Goal: Complete application form: Complete application form

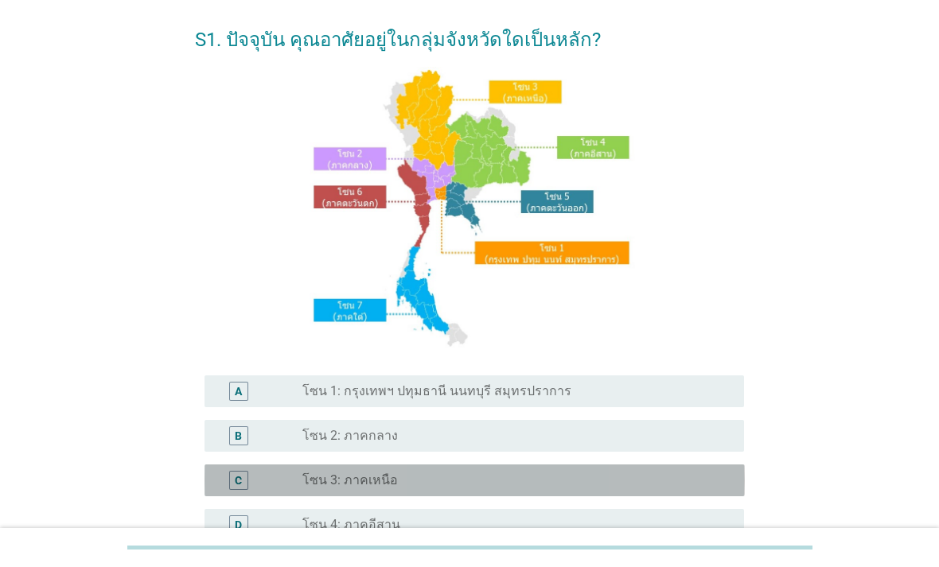
click at [590, 488] on div "radio_button_unchecked โซน 3: ภาคเหนือ" at bounding box center [510, 480] width 416 height 16
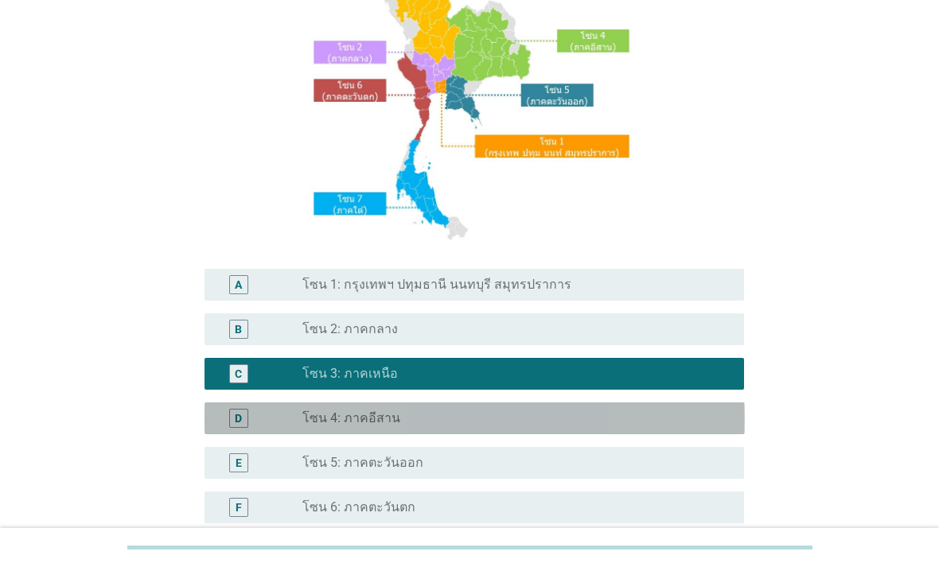
scroll to position [348, 0]
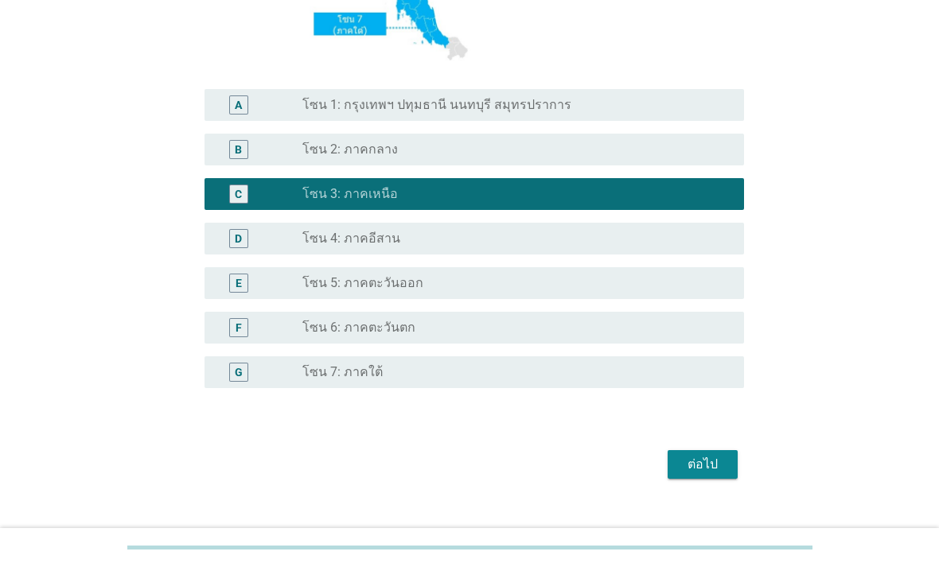
click at [718, 474] on div "ต่อไป" at bounding box center [702, 464] width 45 height 19
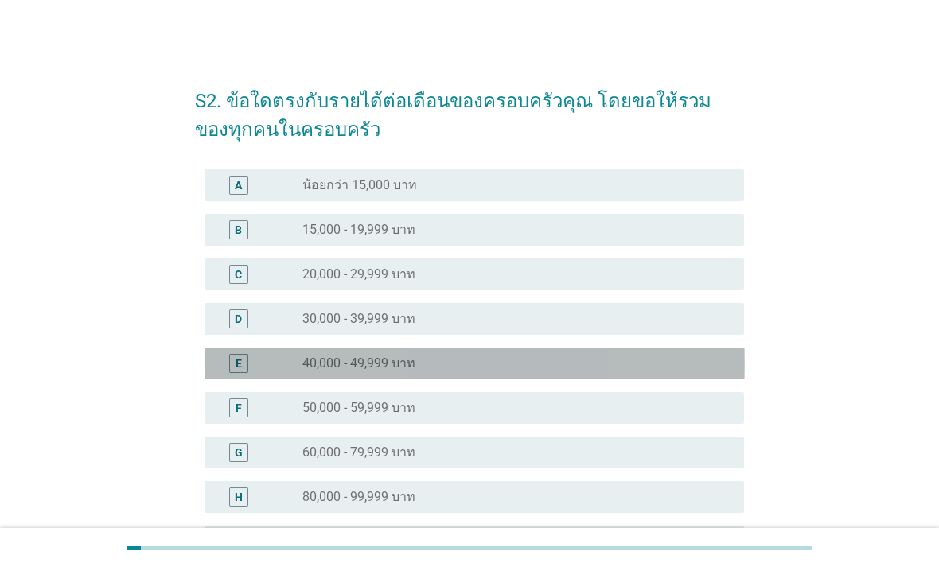
click at [542, 365] on div "radio_button_unchecked 40,000 - 49,999 บาท" at bounding box center [510, 364] width 416 height 16
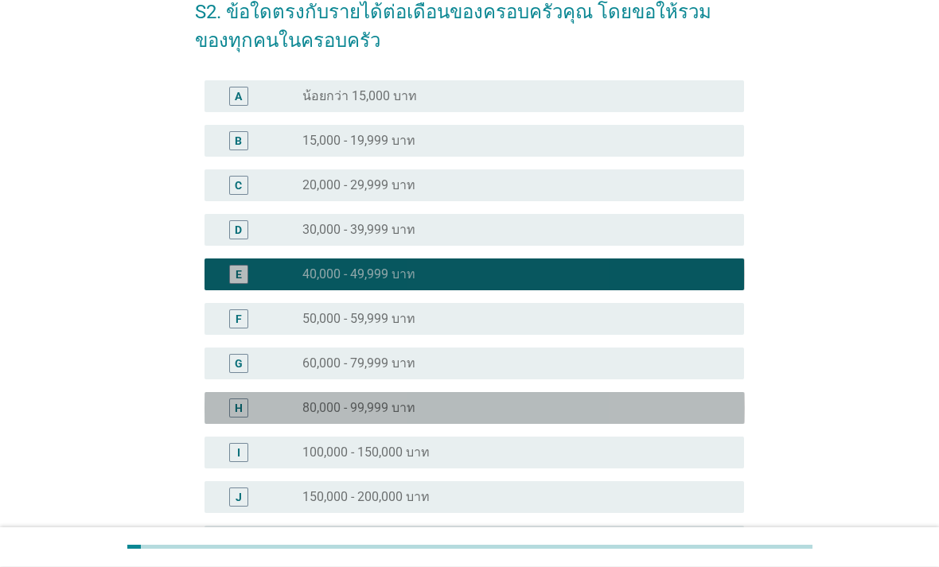
scroll to position [233, 0]
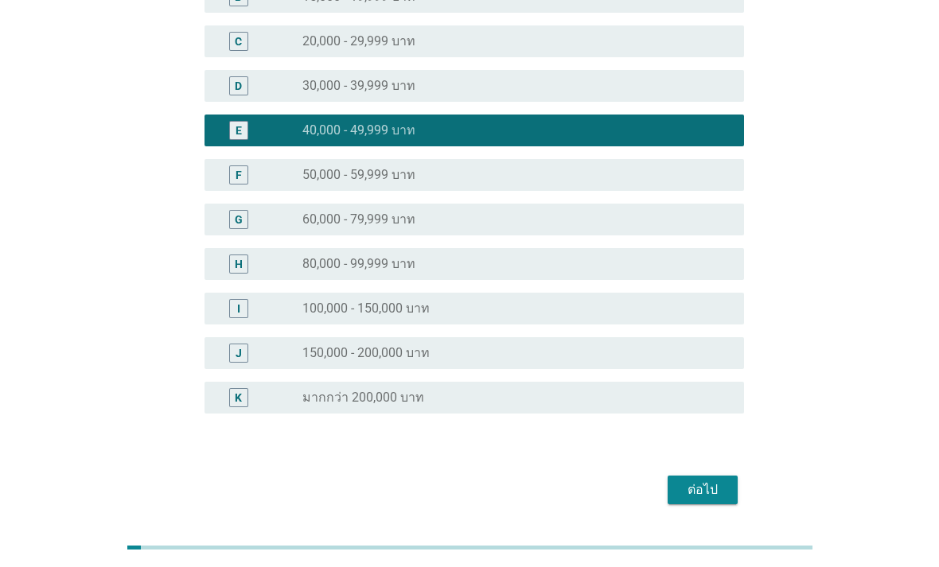
click at [721, 490] on div "ต่อไป" at bounding box center [702, 489] width 45 height 19
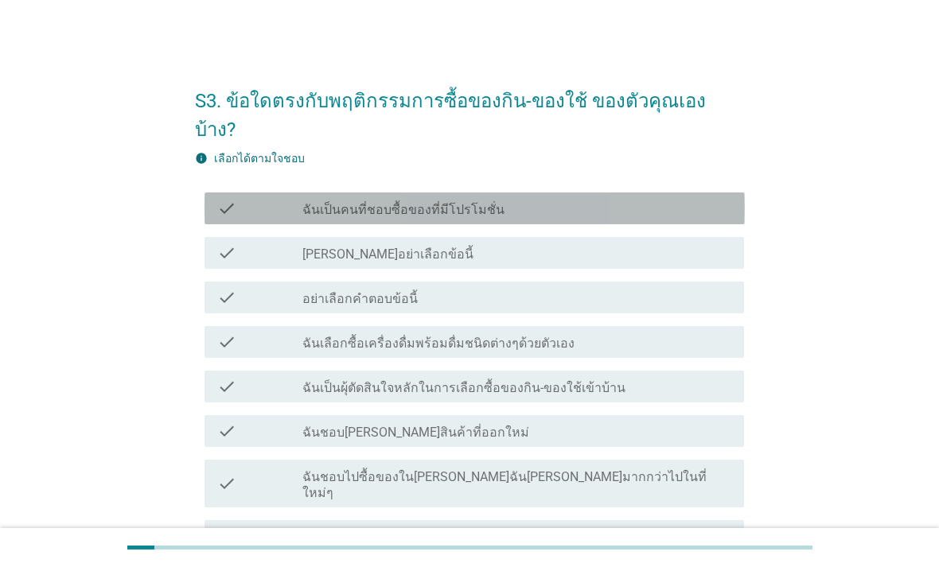
click at [702, 199] on div "check_box_outline_blank ฉันเป็นคนที่ชอบซื้อของที่มีโปรโมชั่น" at bounding box center [516, 208] width 429 height 19
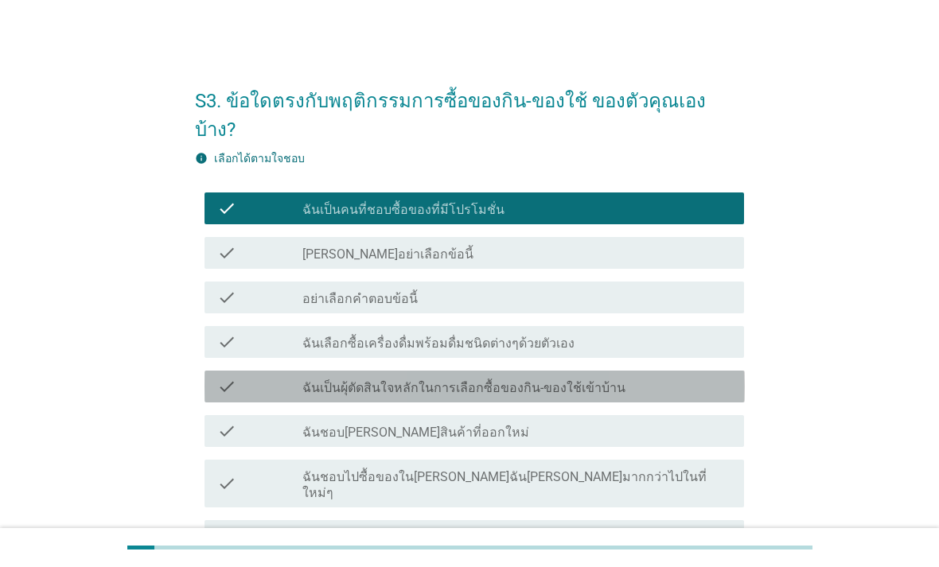
click at [666, 377] on div "check_box_outline_blank ฉันเป็นผุ้ตัดสินใจหลักในการเลือกซื้อของกิน-ของใช้เข้าบ้…" at bounding box center [516, 386] width 429 height 19
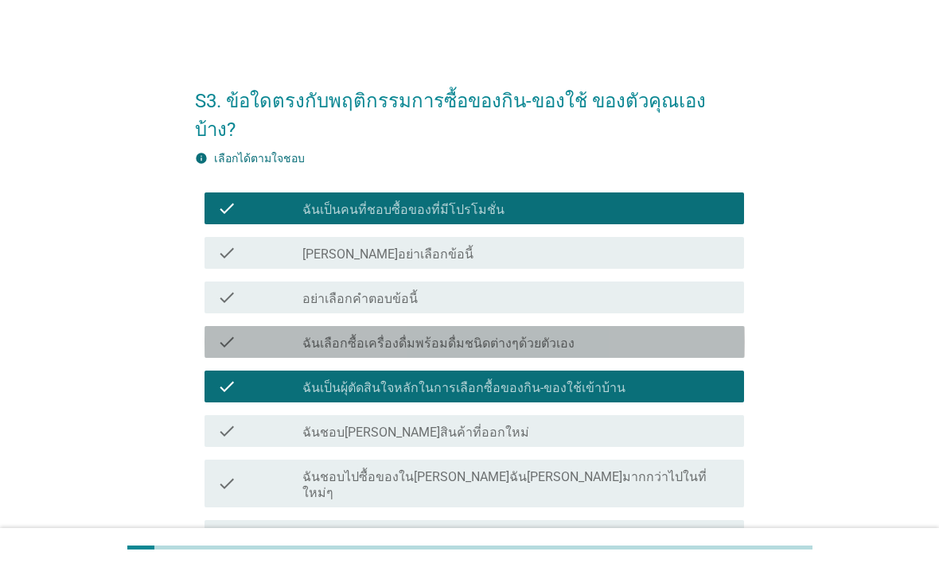
click at [692, 332] on div "check_box_outline_blank ฉันเลือกซื้อเครื่องดื่มพร้อมดื่มชนิดต่างๆด้วยตัวเอง" at bounding box center [516, 341] width 429 height 19
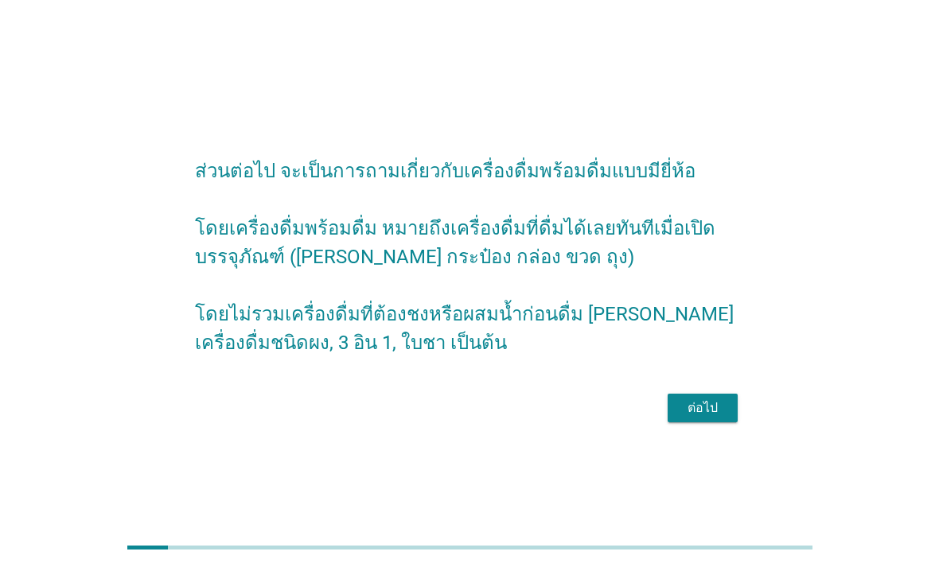
click at [715, 418] on div "ต่อไป" at bounding box center [702, 408] width 45 height 19
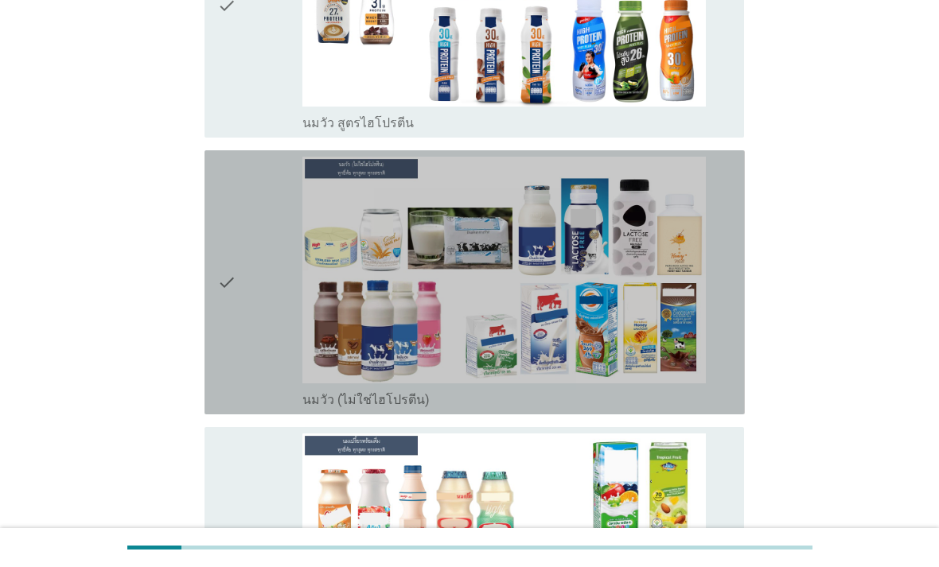
scroll to position [405, 0]
click at [691, 383] on img at bounding box center [503, 270] width 403 height 227
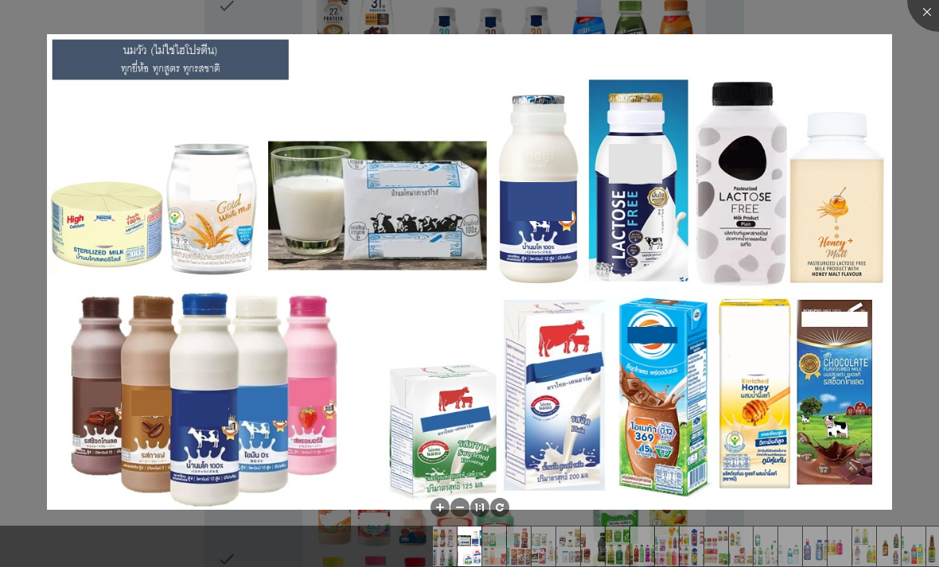
click at [792, 534] on div at bounding box center [469, 283] width 939 height 567
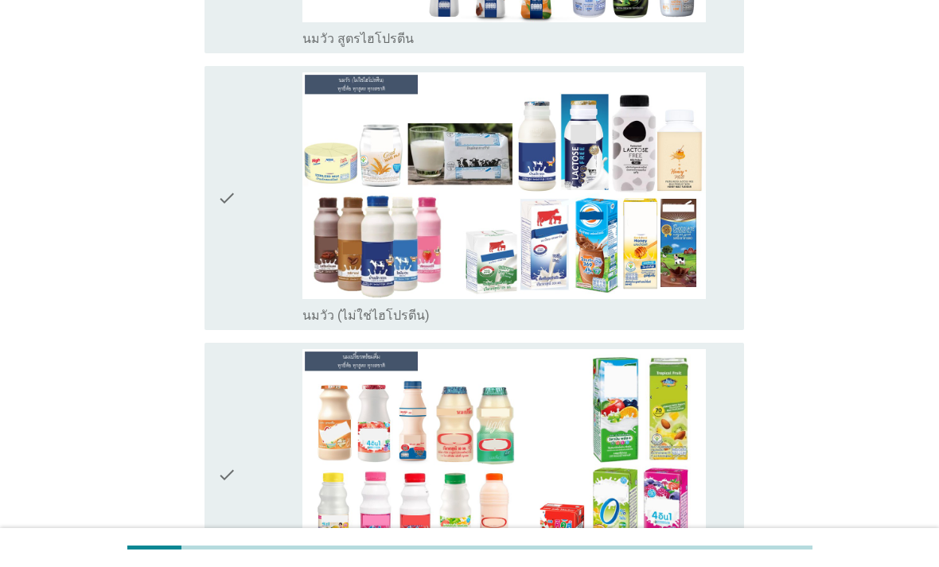
scroll to position [492, 0]
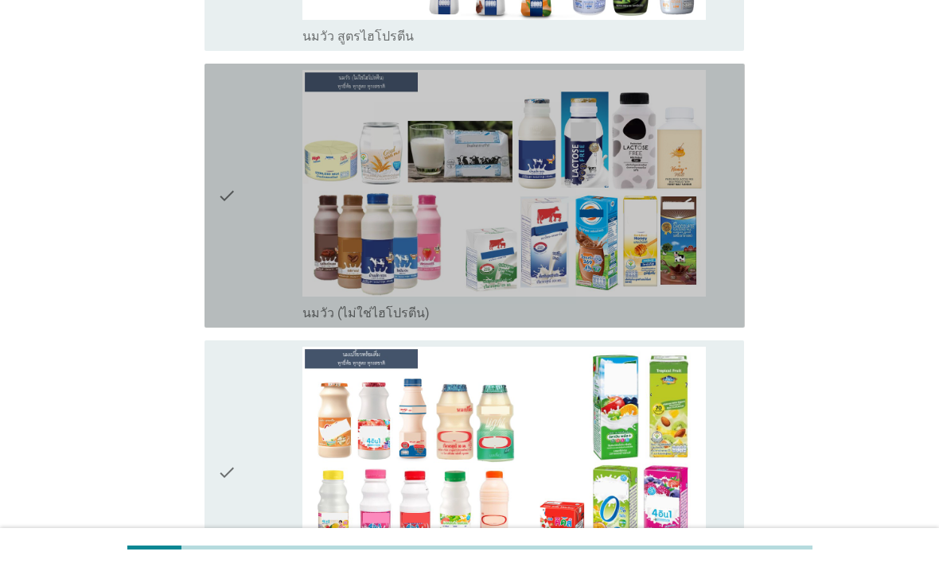
click at [666, 321] on div "check_box_outline_blank นมวัว (ไม่ใช่ไฮโปรตีน)" at bounding box center [516, 311] width 429 height 19
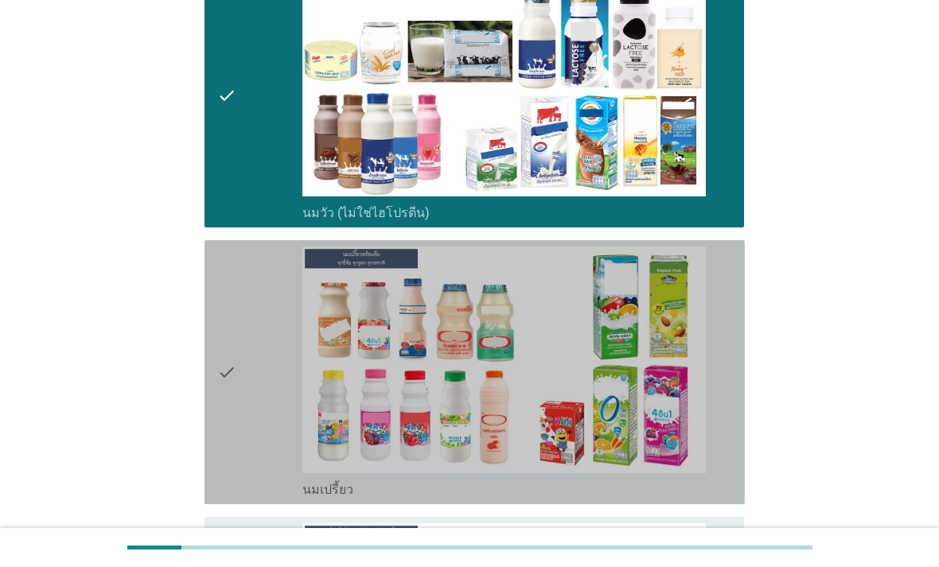
scroll to position [655, 0]
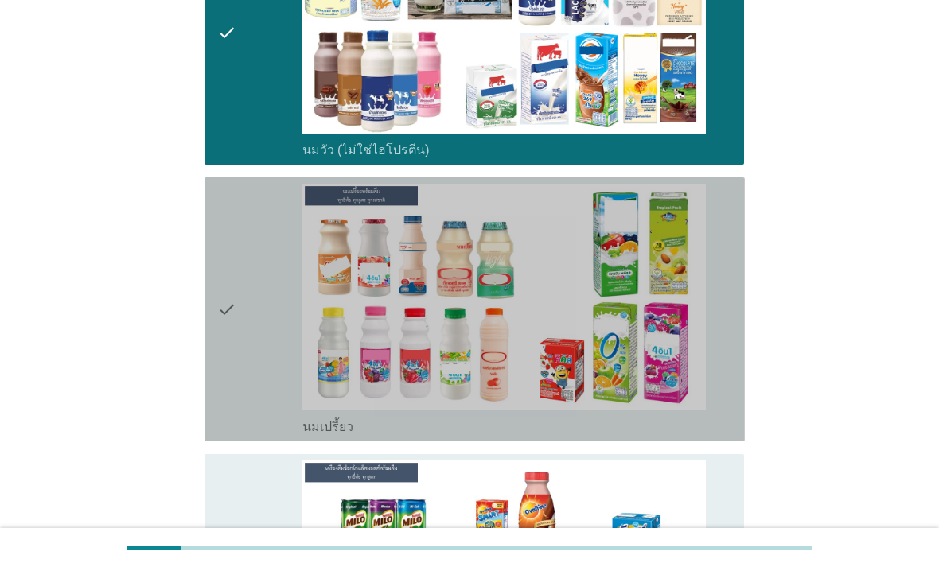
click at [671, 410] on img at bounding box center [503, 297] width 403 height 227
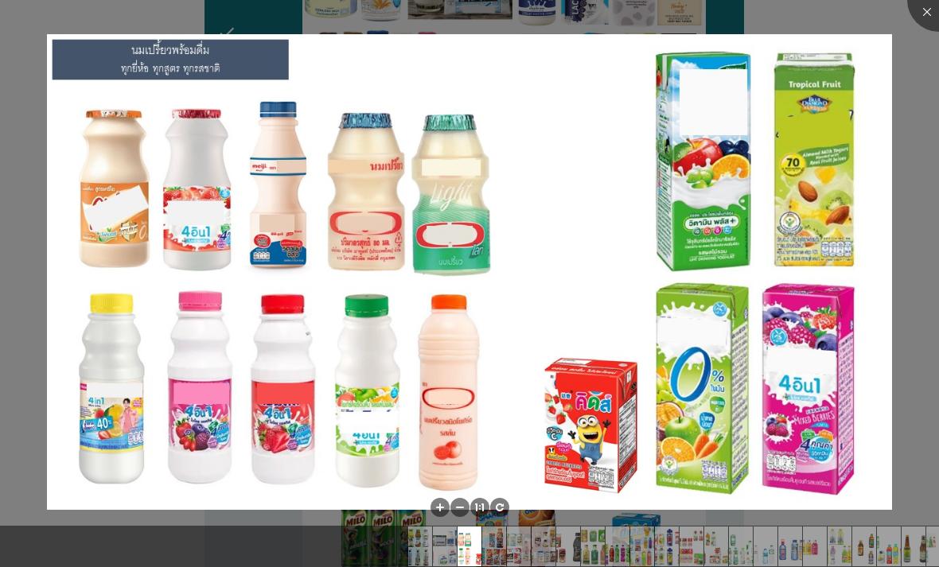
click at [749, 543] on div at bounding box center [469, 283] width 939 height 567
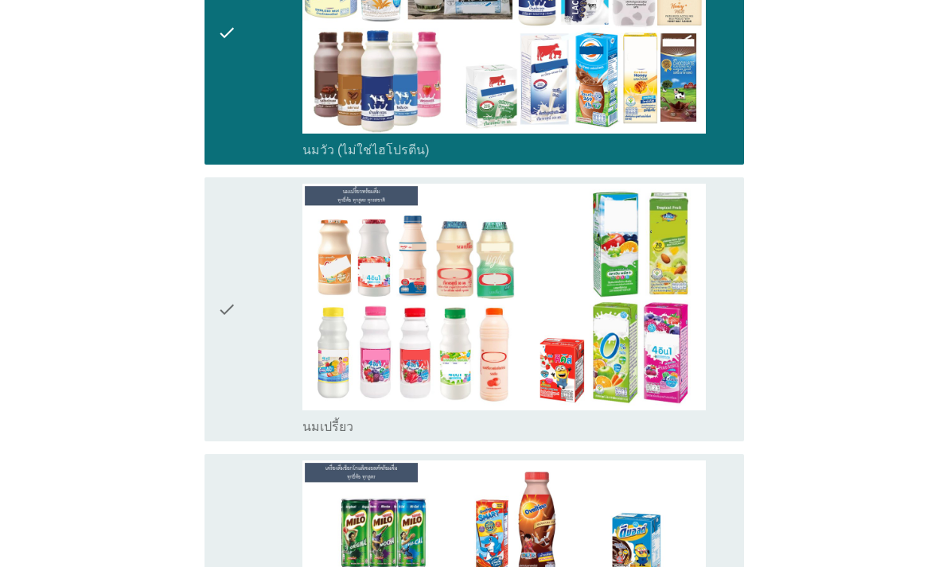
click at [637, 435] on div "check_box_outline_blank นมเปรี้ยว" at bounding box center [516, 425] width 429 height 19
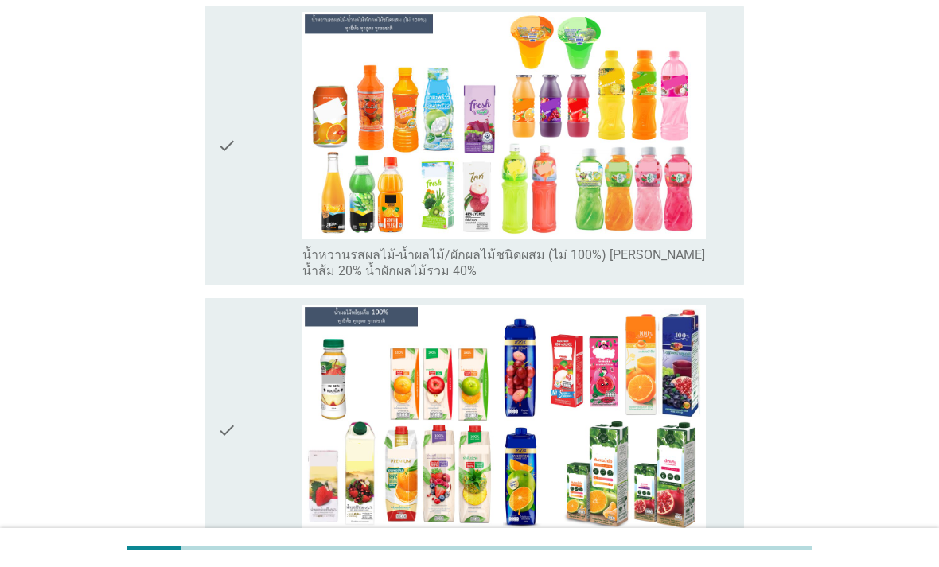
scroll to position [2763, 0]
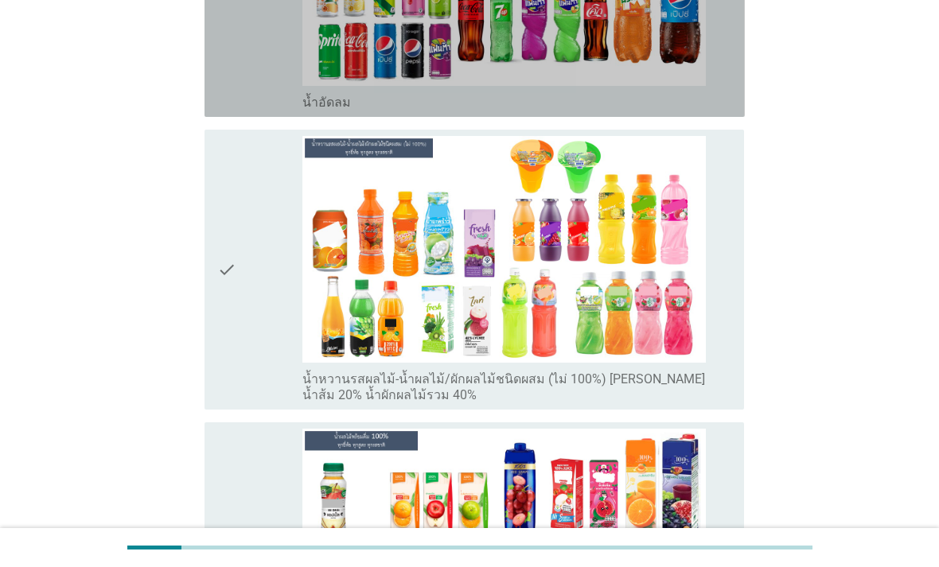
click at [690, 111] on div "check_box_outline_blank น้ำอัดลม" at bounding box center [516, 100] width 429 height 19
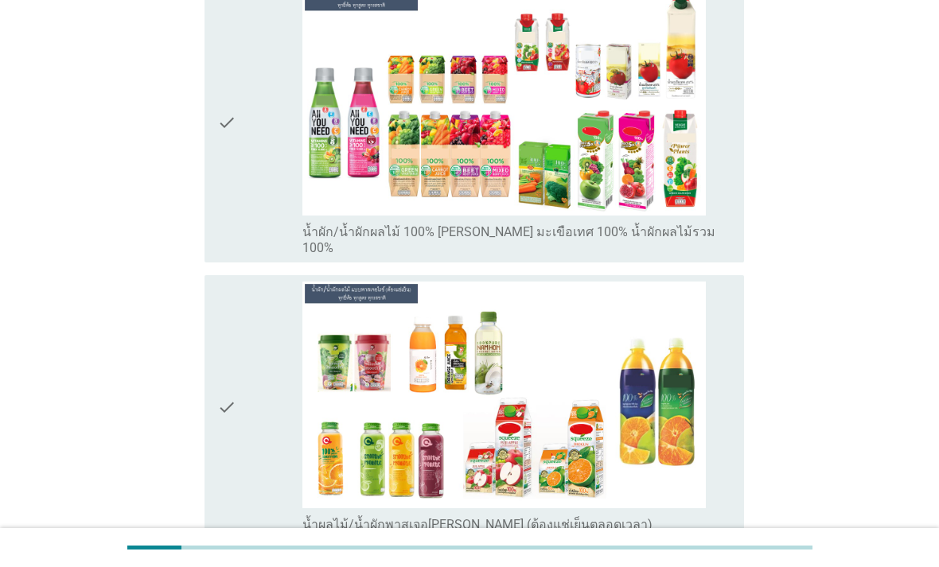
scroll to position [3358, 0]
click at [706, 216] on img at bounding box center [503, 102] width 403 height 227
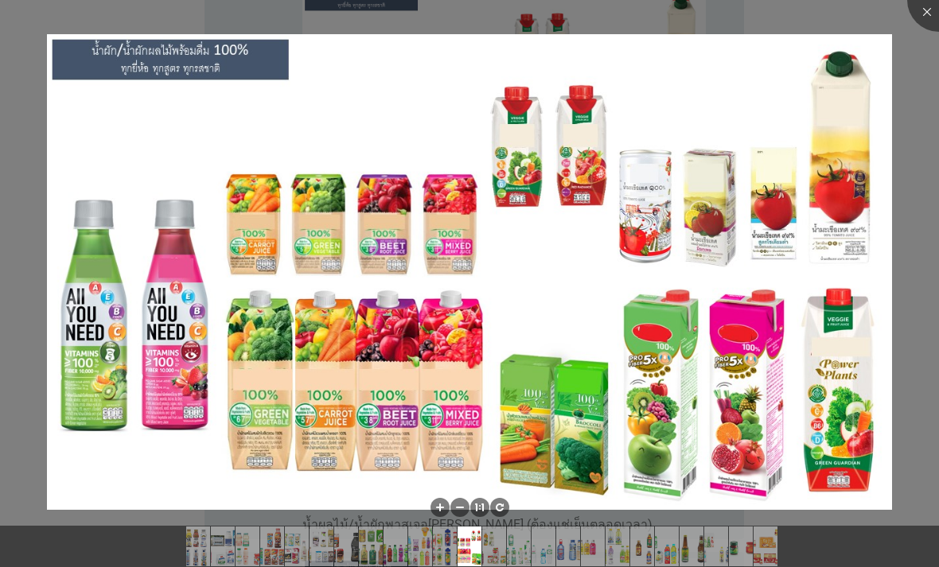
click at [814, 535] on div at bounding box center [469, 283] width 939 height 567
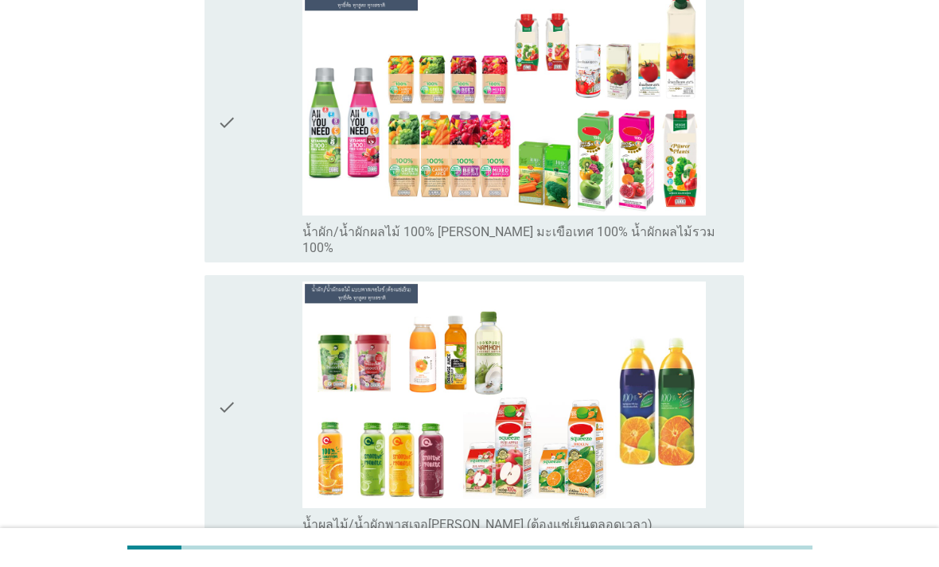
click at [713, 262] on div "check check_box_outline_blank น้ำผัก/น้ำผักผลไม้ 100% [PERSON_NAME] มะเขือเทศ 1…" at bounding box center [474, 123] width 540 height 280
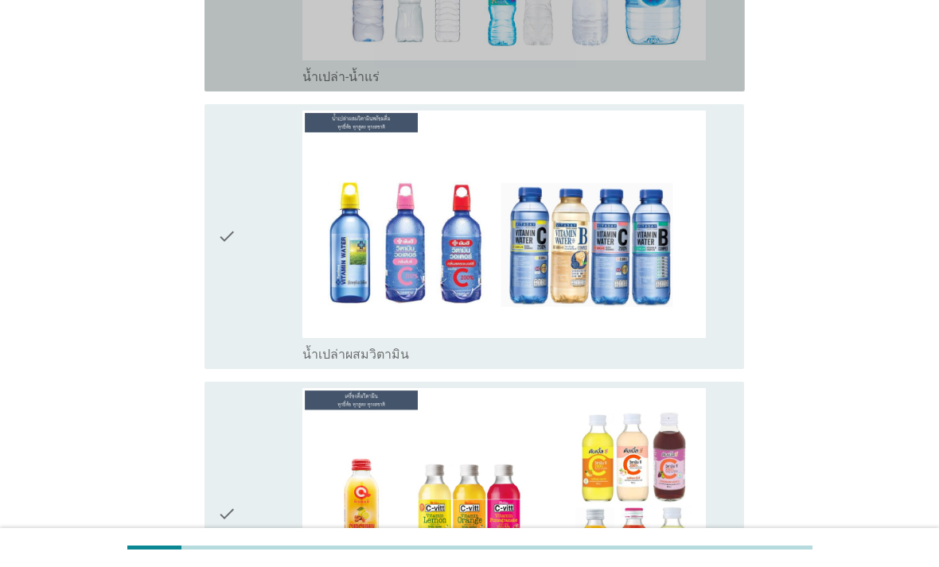
scroll to position [4360, 0]
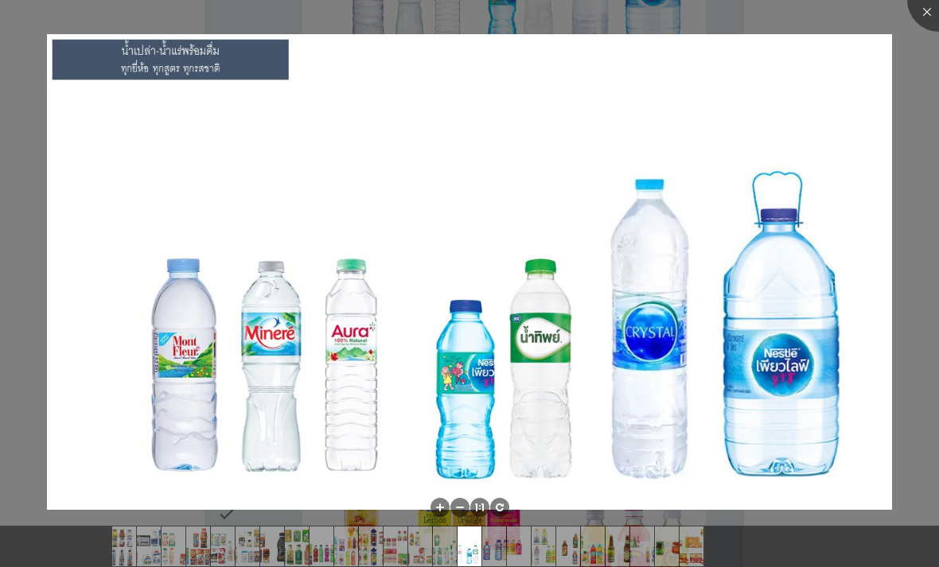
click at [807, 542] on div at bounding box center [469, 283] width 939 height 567
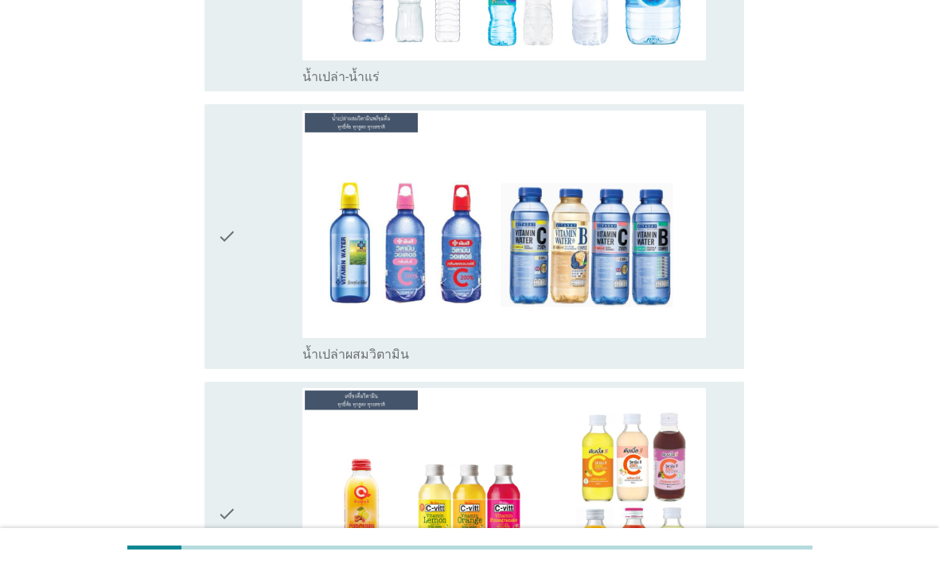
click at [722, 85] on div "check_box_outline_blank น้ำเปล่า-น้ำแร่" at bounding box center [516, 75] width 429 height 19
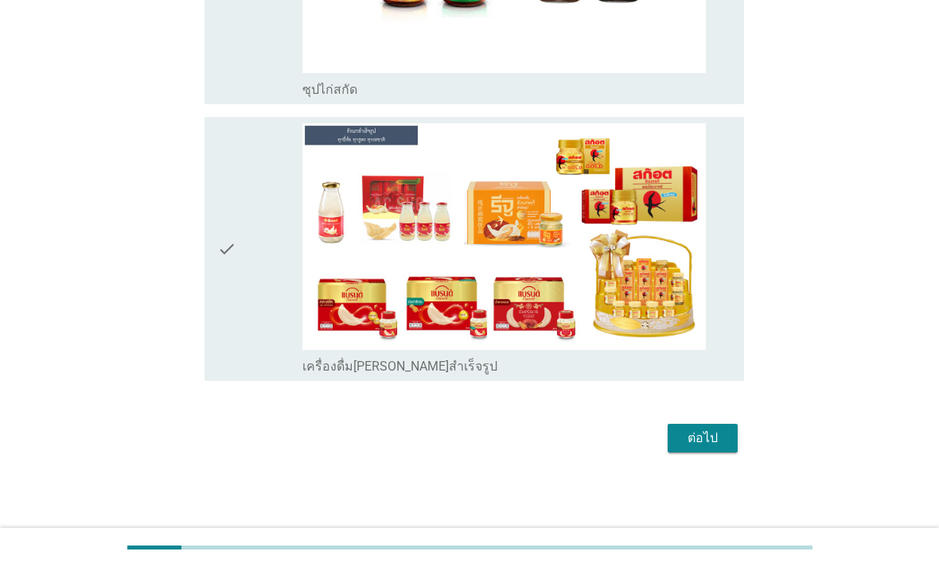
scroll to position [6836, 0]
click at [717, 448] on div "ต่อไป" at bounding box center [702, 438] width 45 height 19
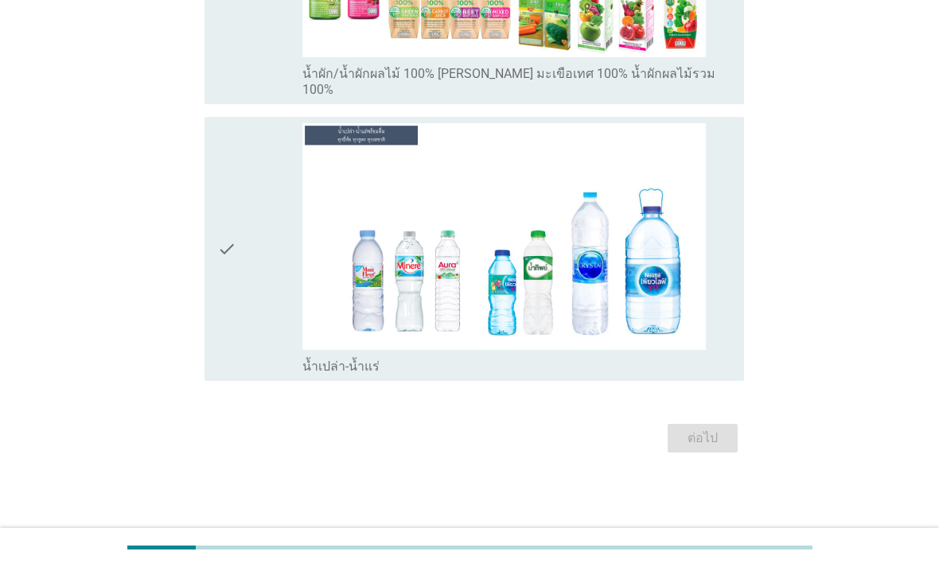
scroll to position [0, 0]
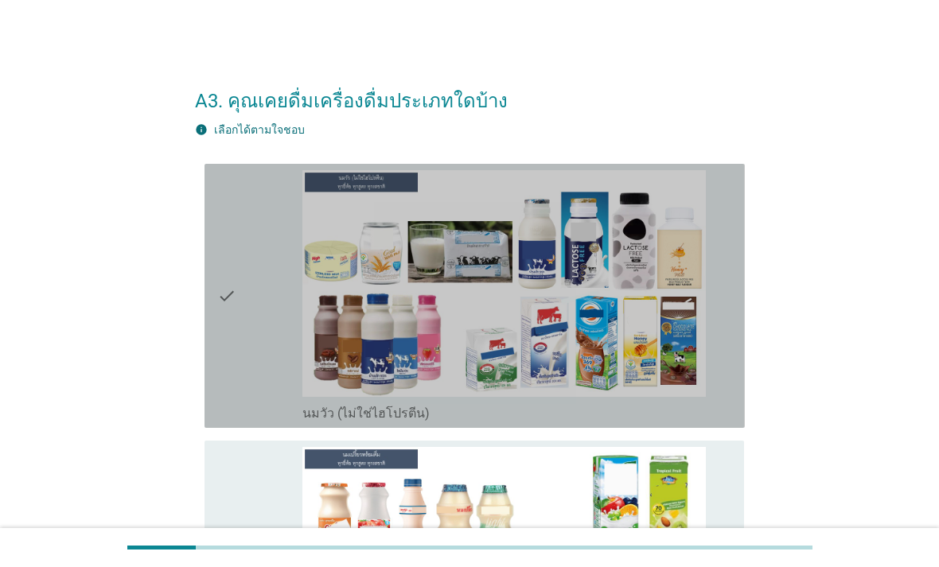
click at [723, 422] on div "check_box_outline_blank นมวัว (ไม่ใช่ไฮโปรตีน)" at bounding box center [516, 411] width 429 height 19
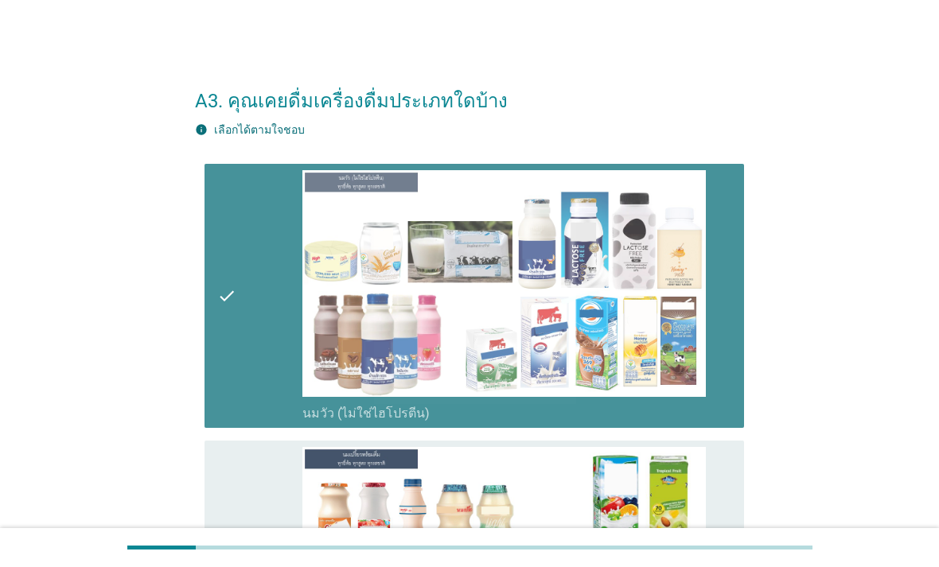
click at [729, 525] on div "check_box_outline_blank นมเปรี้ยว" at bounding box center [516, 572] width 429 height 251
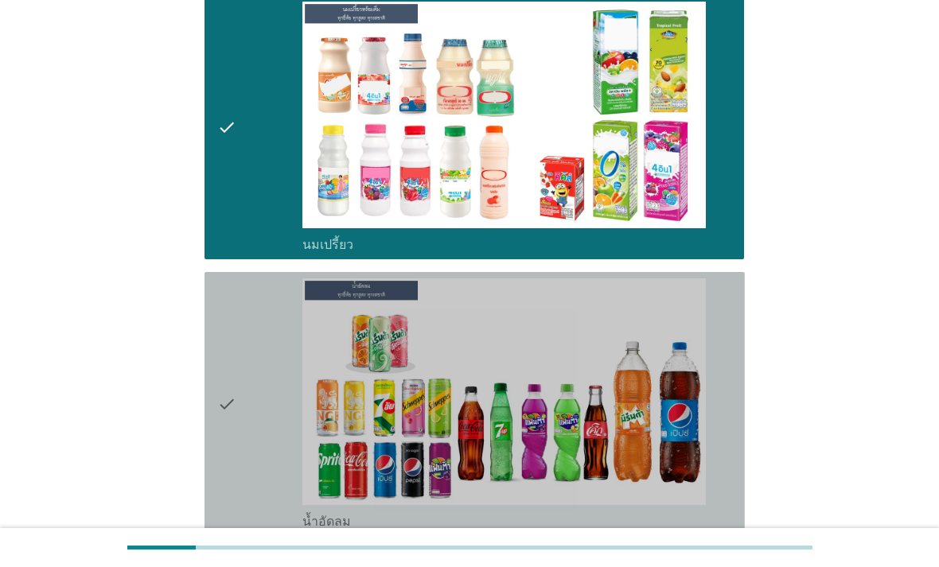
click at [730, 348] on div "check_box_outline_blank น้ำอัดลม" at bounding box center [516, 403] width 429 height 251
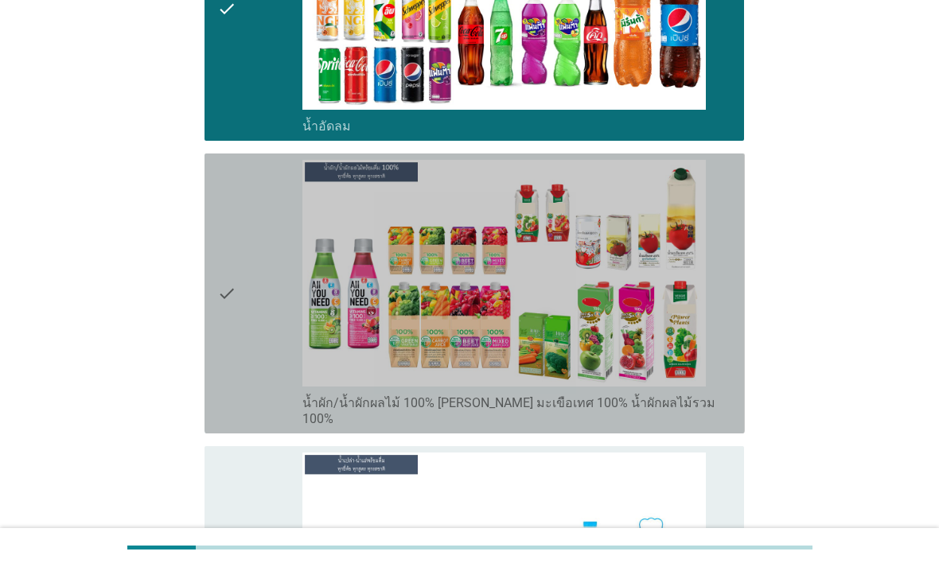
click at [733, 434] on div "check check_box_outline_blank น้ำผัก/น้ำผักผลไม้ 100% [PERSON_NAME] มะเขือเทศ 1…" at bounding box center [474, 294] width 540 height 280
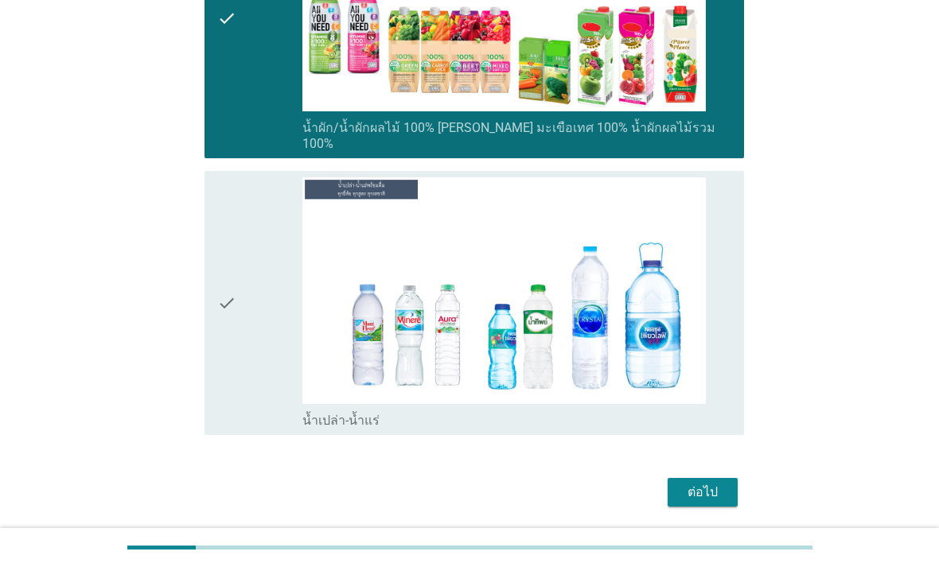
scroll to position [1174, 0]
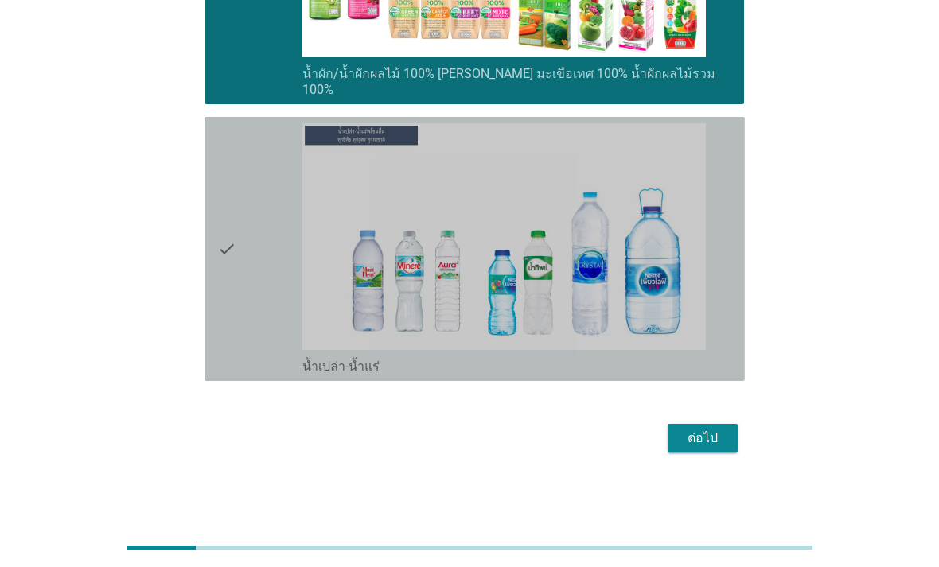
click at [706, 350] on img at bounding box center [503, 236] width 403 height 227
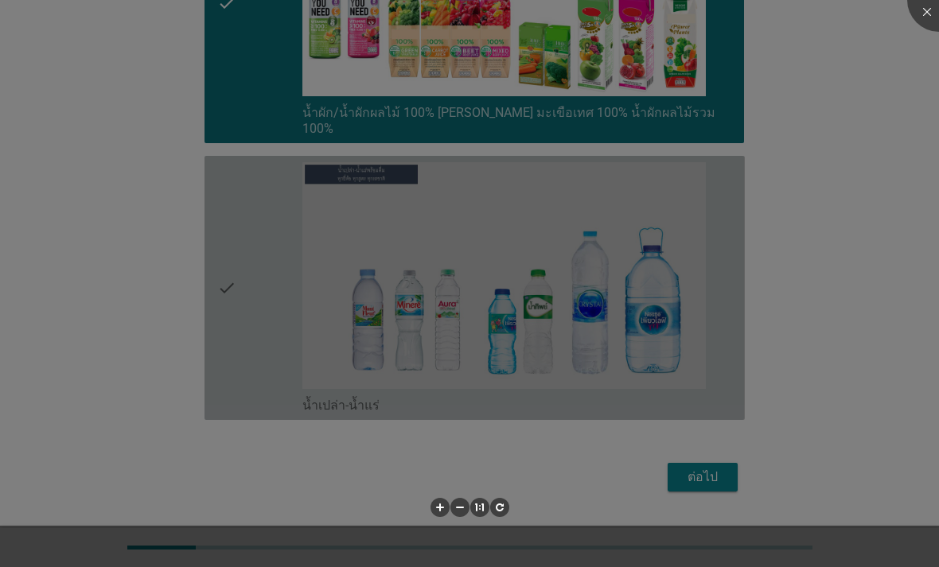
click at [718, 488] on div at bounding box center [469, 283] width 939 height 567
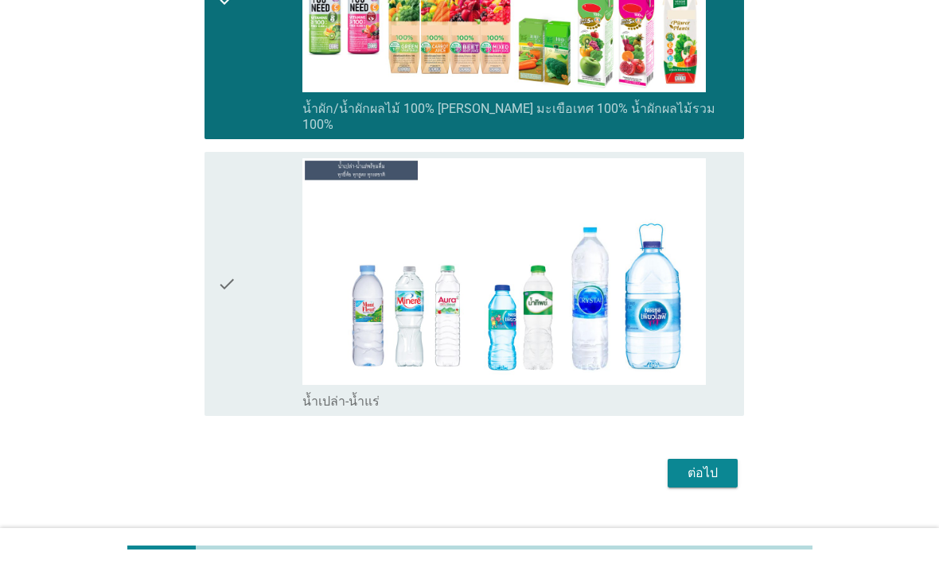
click at [709, 416] on div "check check_box_outline_blank น้ำเปล่า-น้ำแร่" at bounding box center [474, 284] width 540 height 264
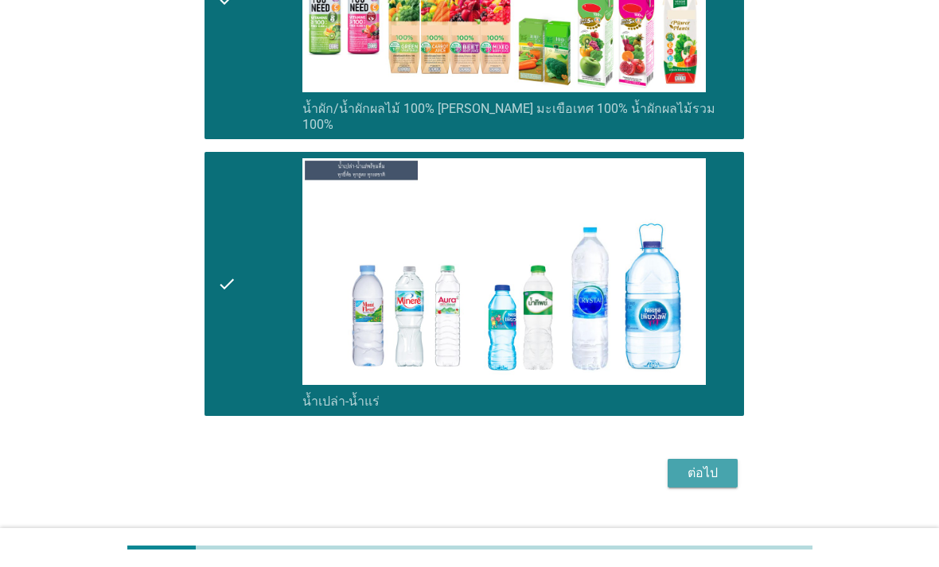
click at [714, 483] on div "ต่อไป" at bounding box center [702, 473] width 45 height 19
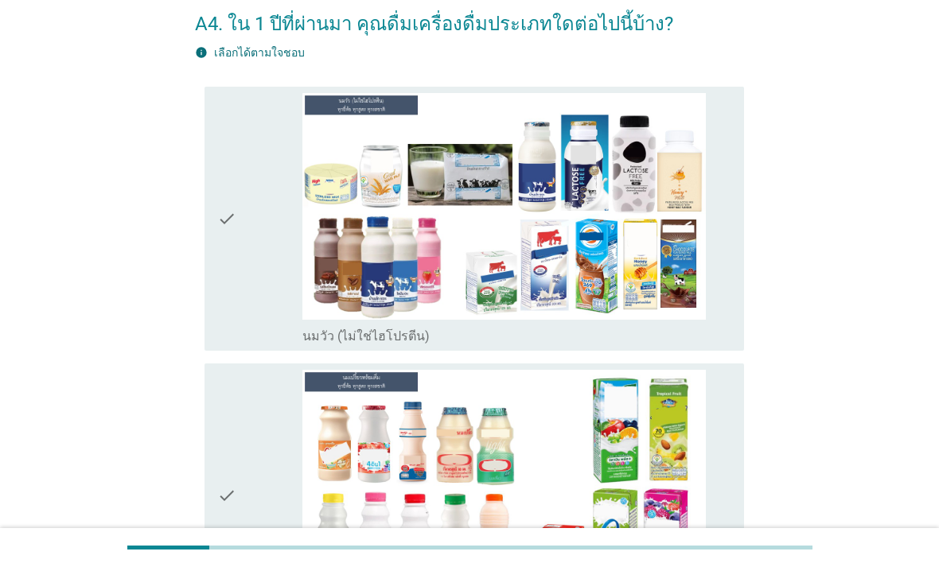
scroll to position [82, 0]
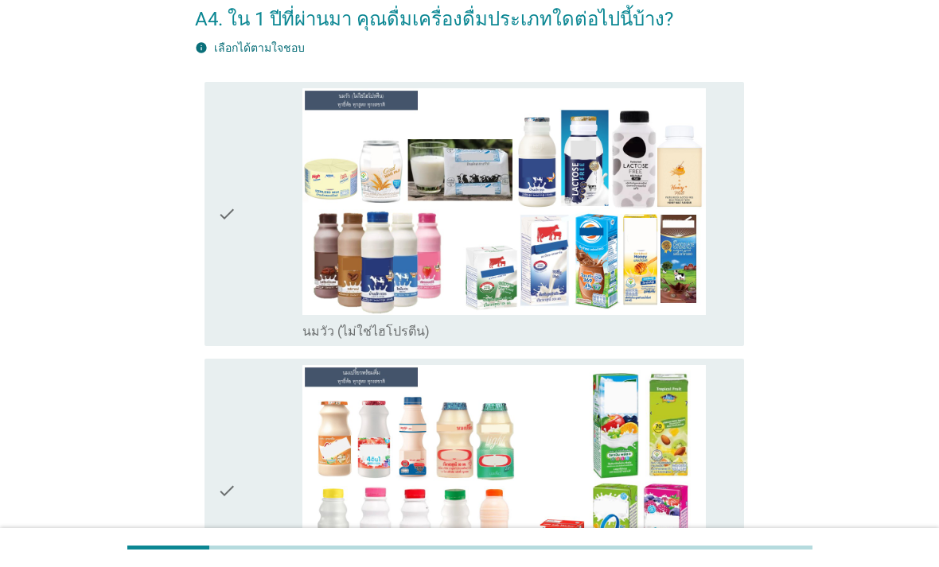
click at [707, 340] on div "check_box_outline_blank นมวัว (ไม่ใช่ไฮโปรตีน)" at bounding box center [516, 330] width 429 height 19
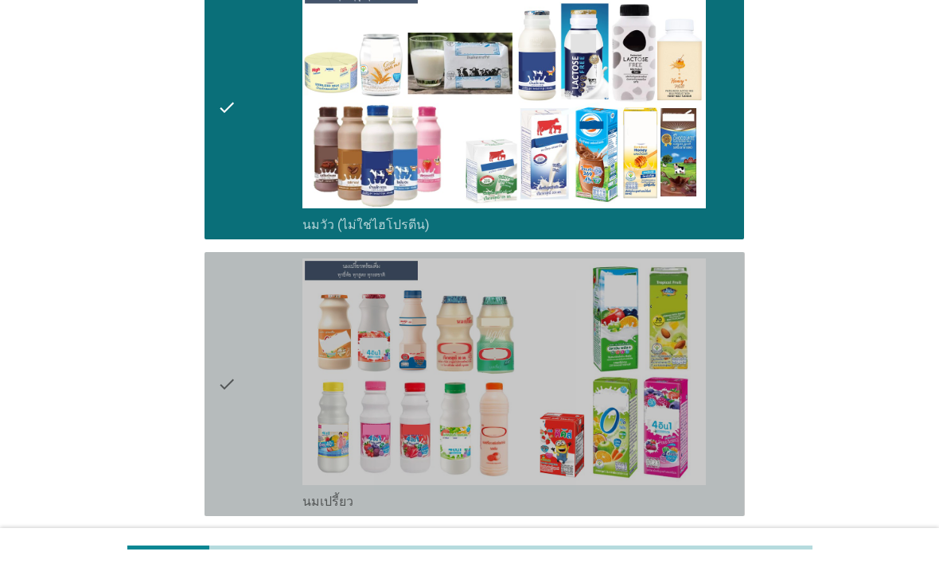
click at [729, 510] on div "check_box_outline_blank นมเปรี้ยว" at bounding box center [516, 500] width 429 height 19
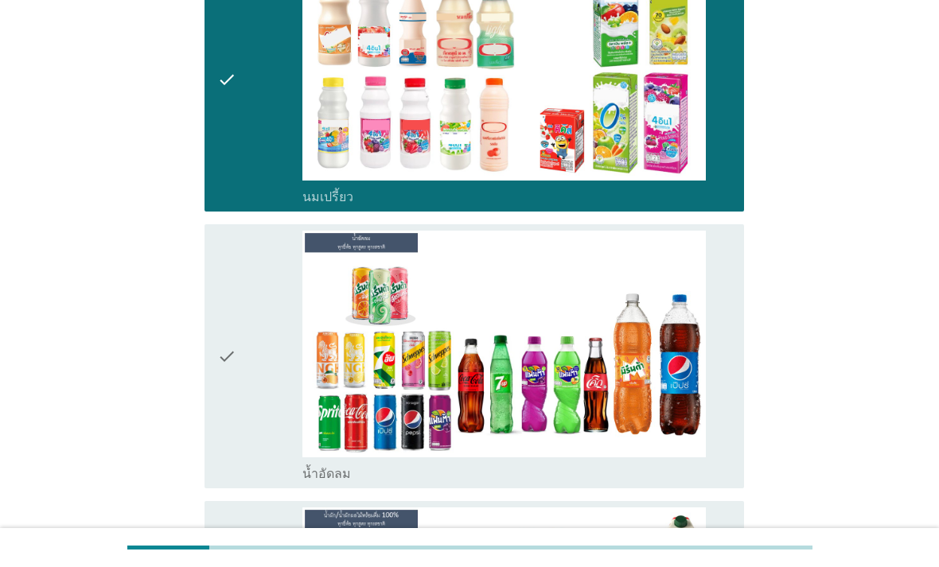
click at [722, 482] on div "check_box_outline_blank น้ำอัดลม" at bounding box center [516, 472] width 429 height 19
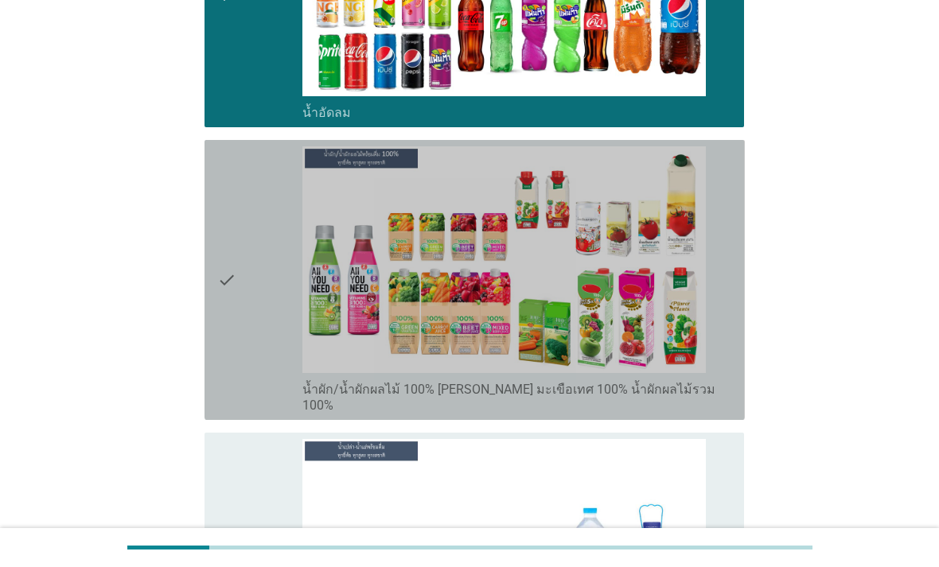
click at [727, 414] on div "check_box_outline_blank น้ำผัก/น้ำผักผลไม้ 100% [PERSON_NAME] มะเขือเทศ 100% น้…" at bounding box center [516, 396] width 429 height 35
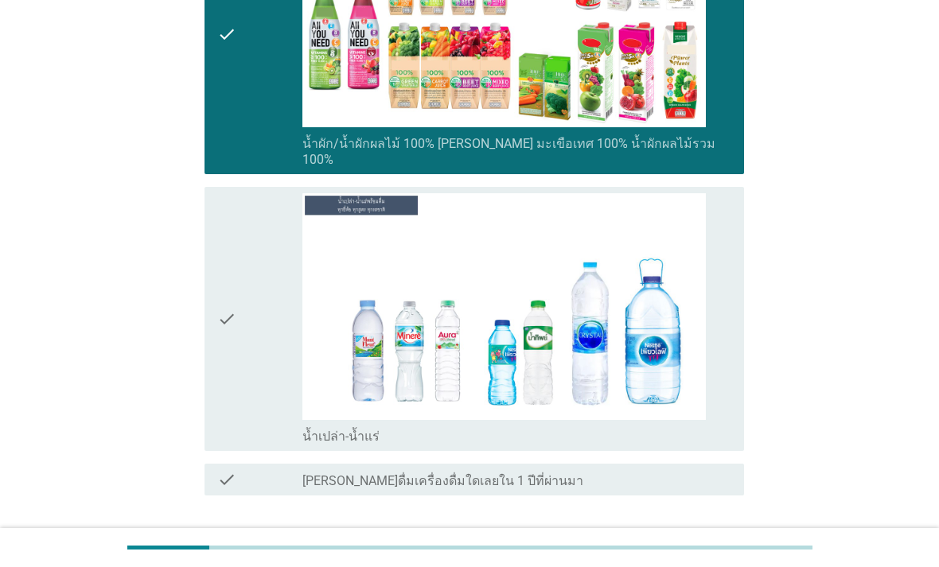
scroll to position [1134, 0]
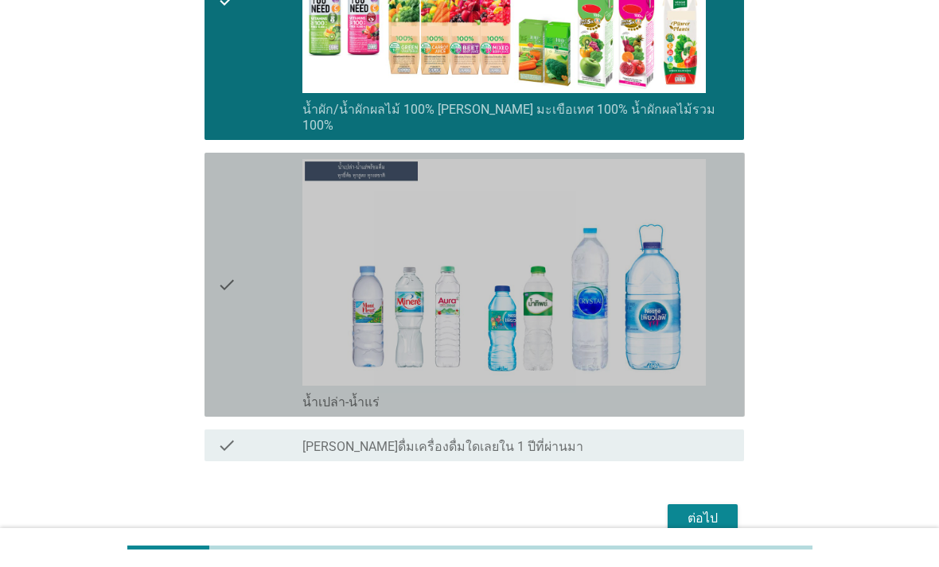
click at [721, 410] on div "check_box_outline_blank น้ำเปล่า-น้ำแร่" at bounding box center [516, 400] width 429 height 19
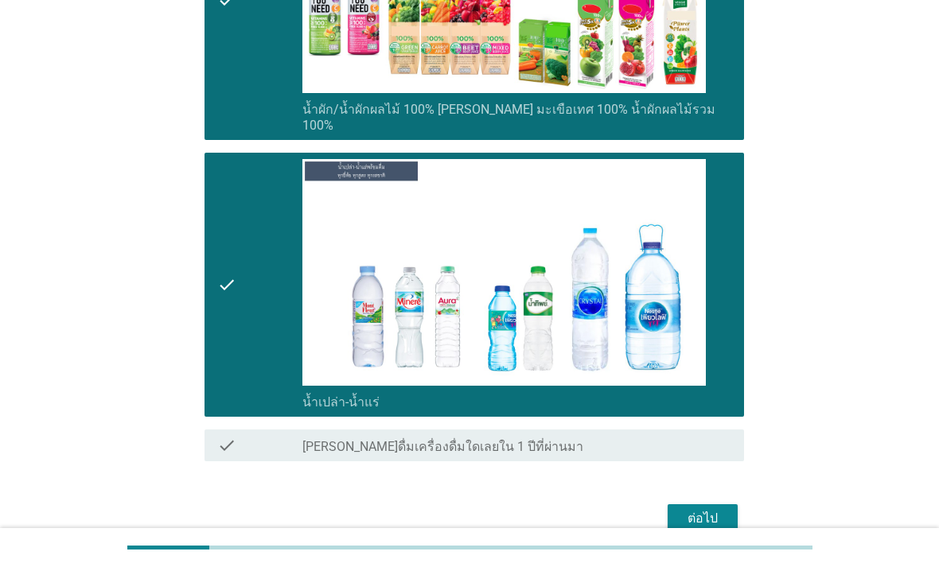
click at [725, 533] on button "ต่อไป" at bounding box center [702, 518] width 70 height 29
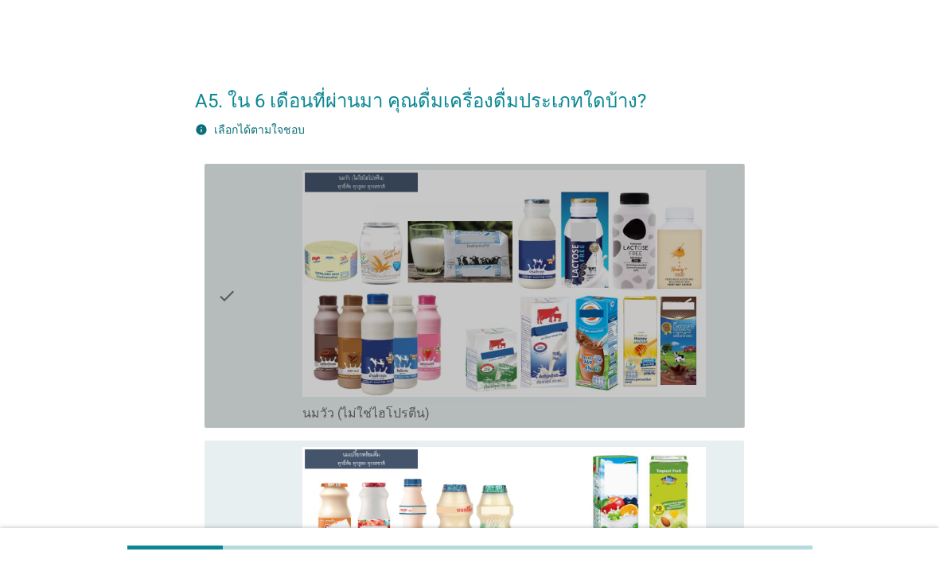
click at [728, 422] on div "check_box_outline_blank นมวัว (ไม่ใช่ไฮโปรตีน)" at bounding box center [516, 411] width 429 height 19
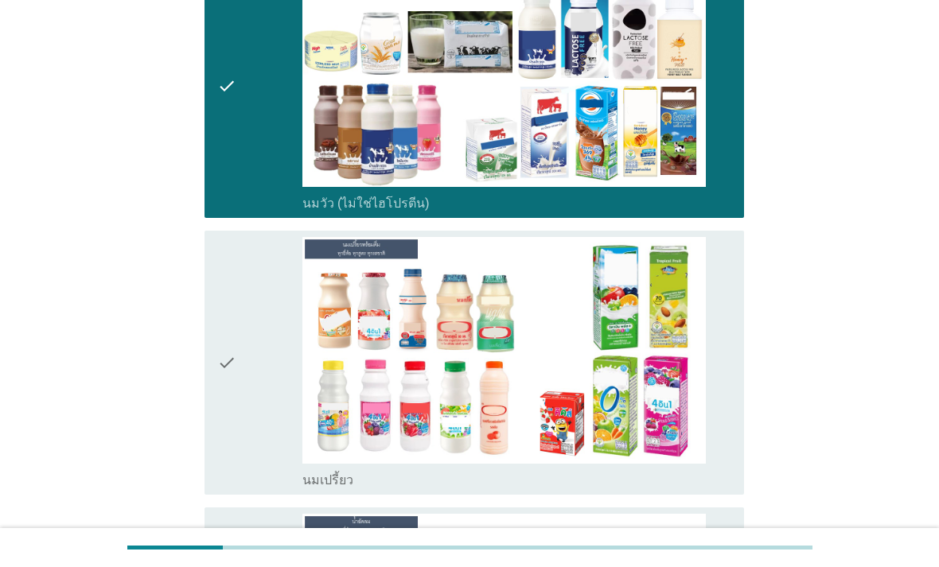
click at [728, 488] on div "check_box_outline_blank นมเปรี้ยว" at bounding box center [516, 478] width 429 height 19
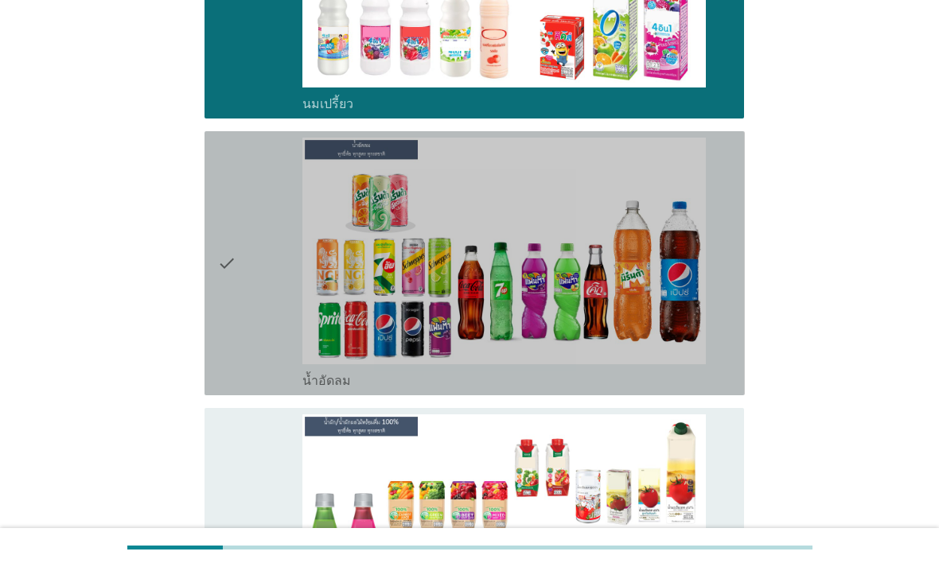
click at [724, 389] on div "check_box_outline_blank น้ำอัดลม" at bounding box center [516, 379] width 429 height 19
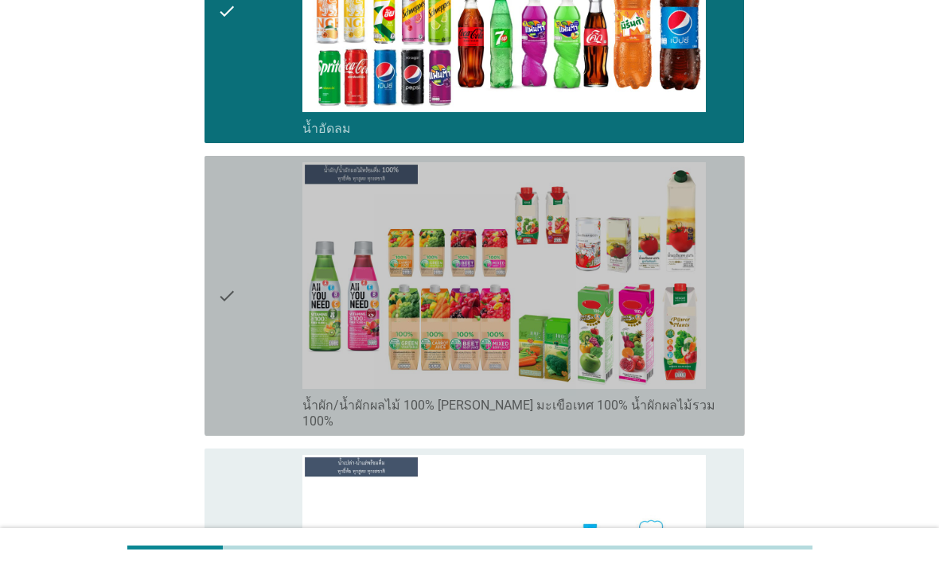
click at [724, 430] on div "check_box_outline_blank น้ำผัก/น้ำผักผลไม้ 100% [PERSON_NAME] มะเขือเทศ 100% น้…" at bounding box center [516, 412] width 429 height 35
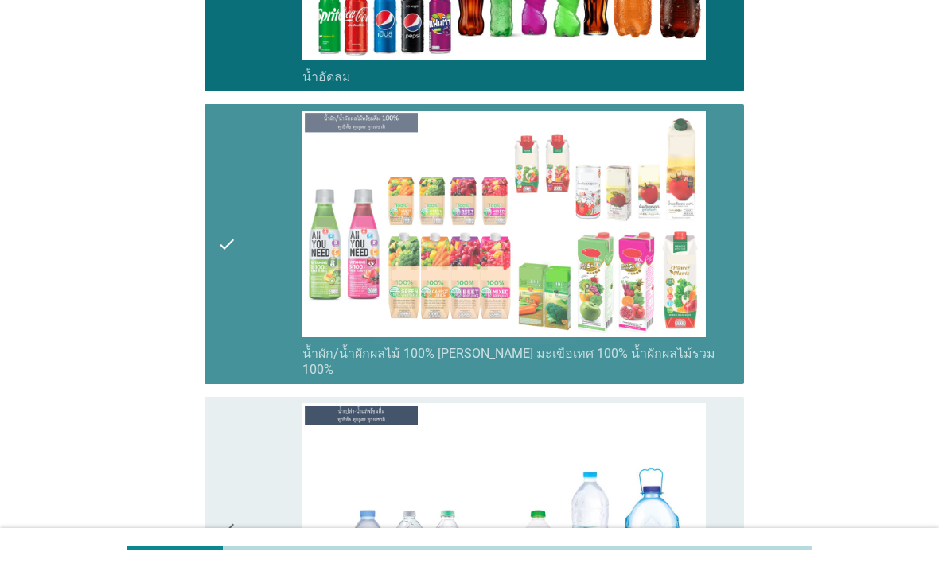
scroll to position [947, 0]
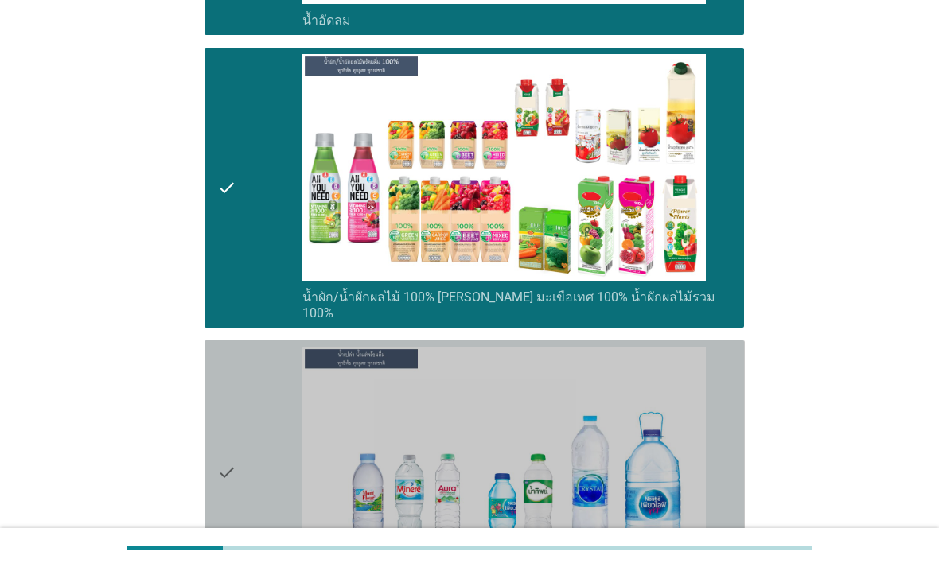
click at [740, 493] on div "check check_box_outline_blank น้ำเปล่า-น้ำแร่" at bounding box center [474, 472] width 540 height 264
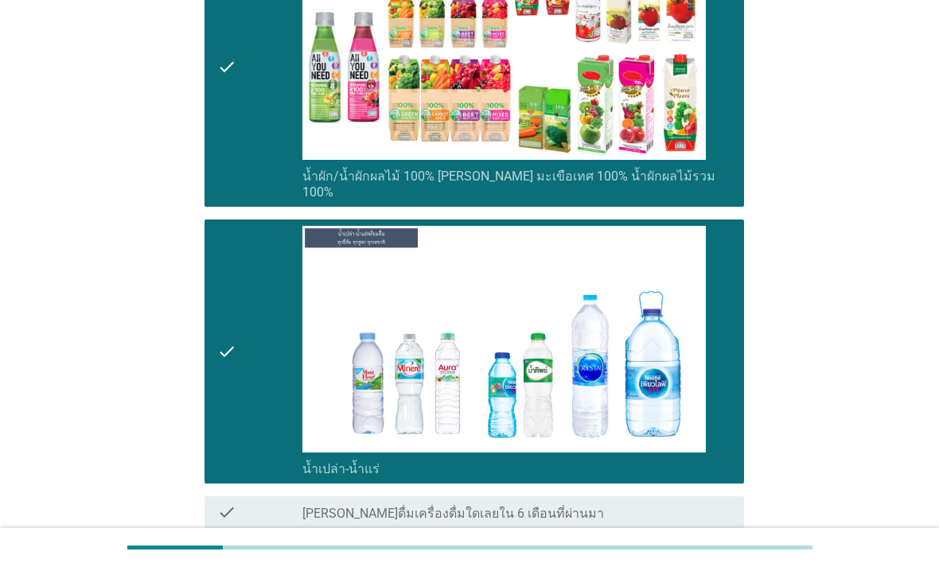
scroll to position [1219, 0]
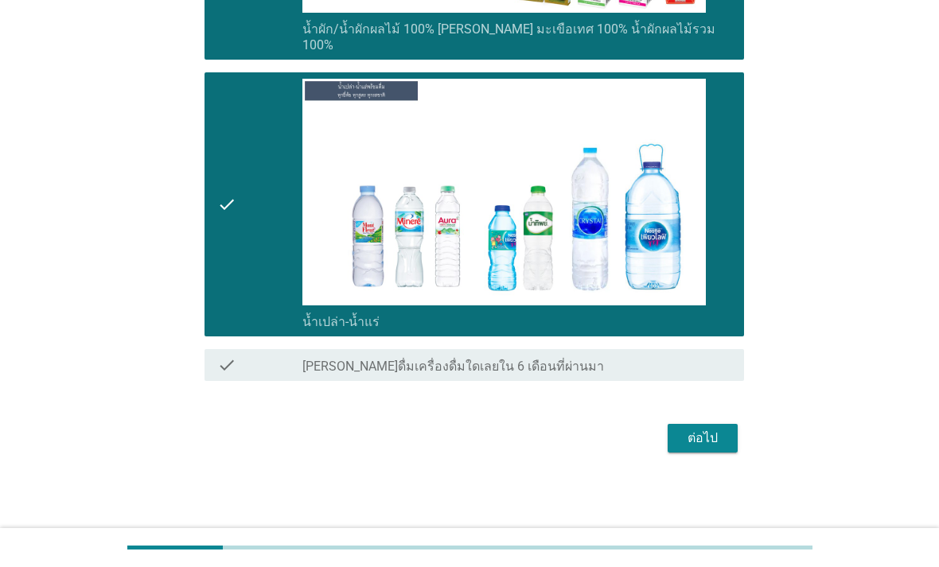
click at [725, 448] on div "ต่อไป" at bounding box center [702, 438] width 45 height 19
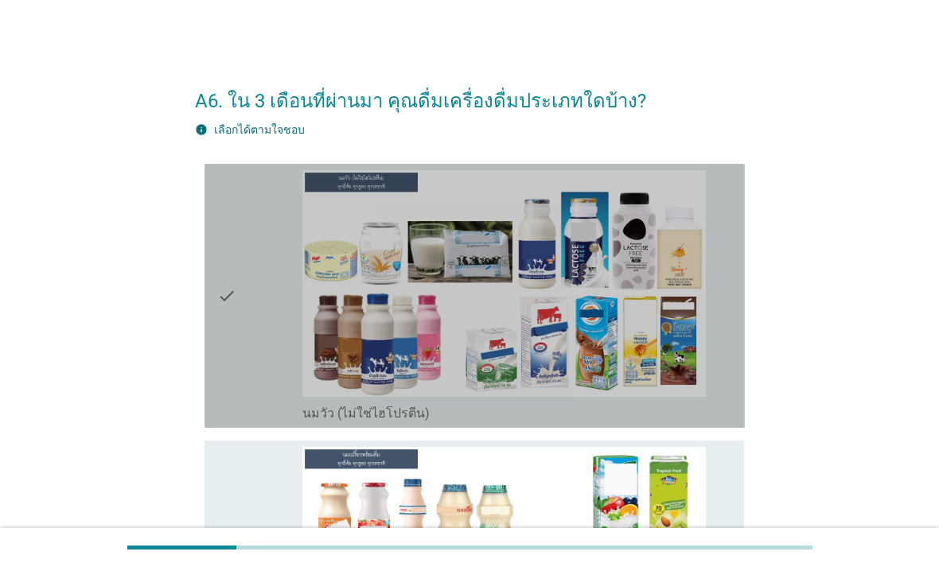
click at [724, 422] on div "check_box_outline_blank นมวัว (ไม่ใช่ไฮโปรตีน)" at bounding box center [516, 411] width 429 height 19
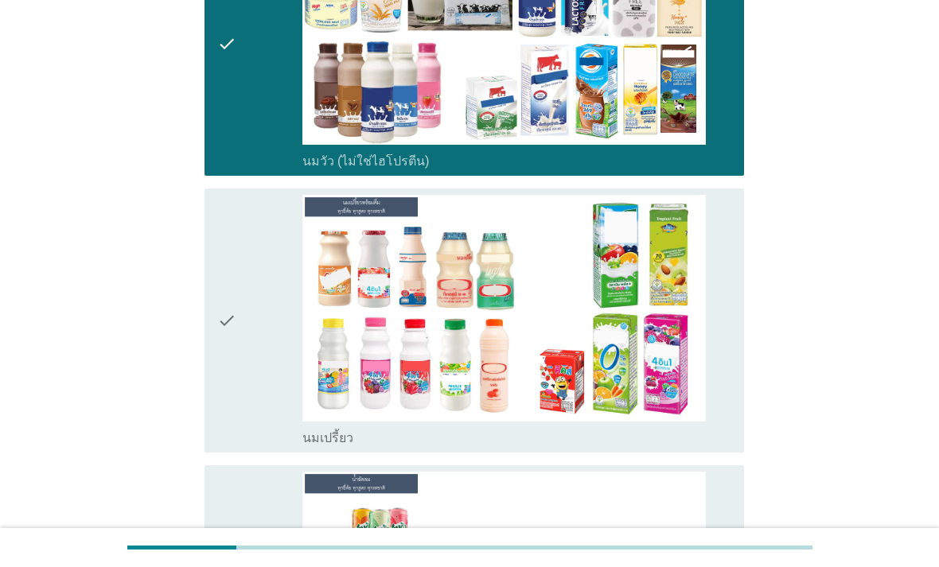
click at [729, 446] on div "check_box_outline_blank นมเปรี้ยว" at bounding box center [516, 436] width 429 height 19
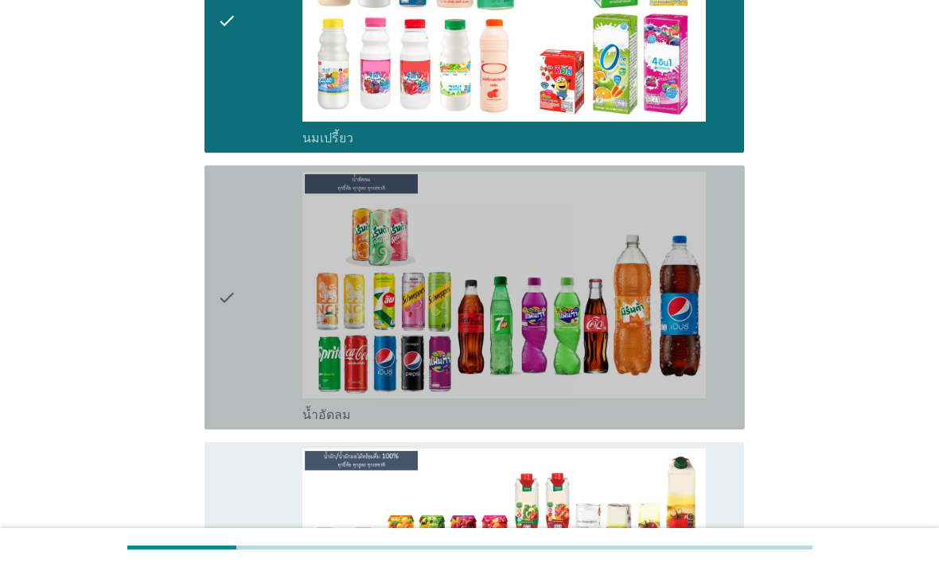
click at [730, 423] on div "check_box_outline_blank น้ำอัดลม" at bounding box center [516, 413] width 429 height 19
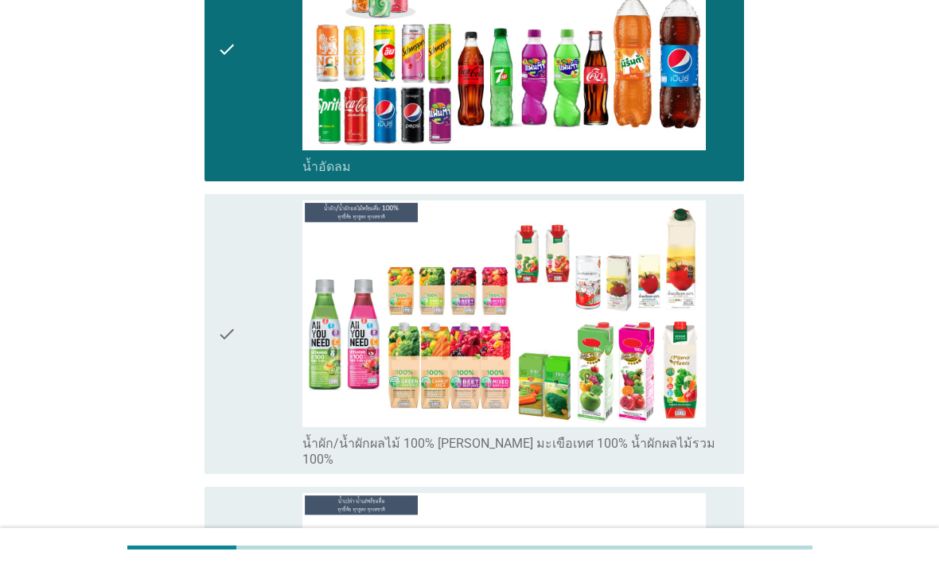
click at [730, 468] on div "check_box_outline_blank น้ำผัก/น้ำผักผลไม้ 100% [PERSON_NAME] มะเขือเทศ 100% น้…" at bounding box center [516, 450] width 429 height 35
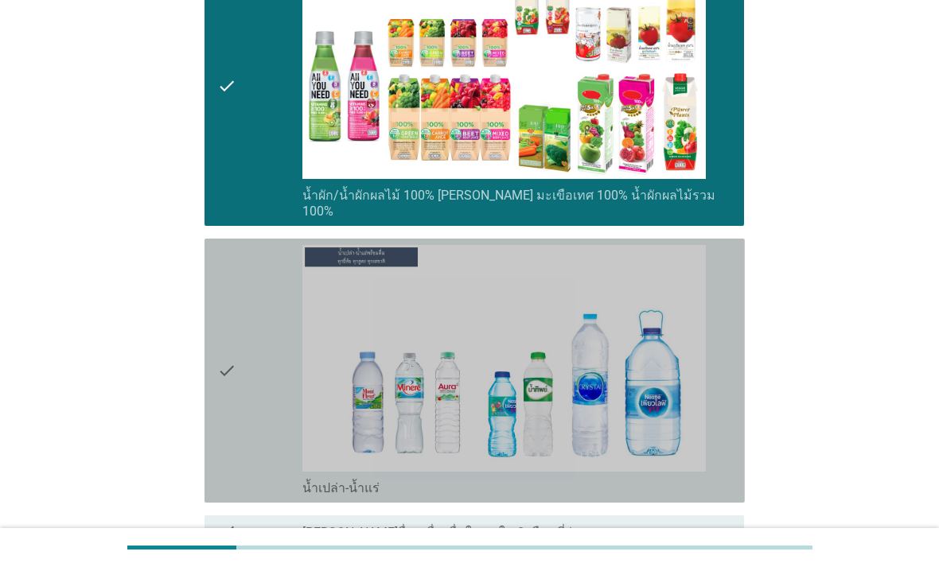
click at [721, 496] on div "check_box_outline_blank น้ำเปล่า-น้ำแร่" at bounding box center [516, 486] width 429 height 19
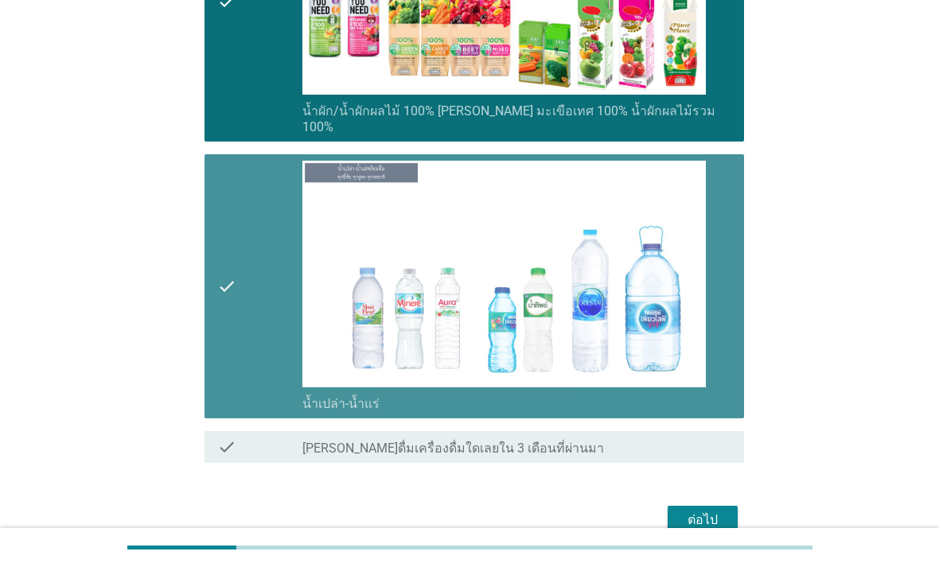
scroll to position [1219, 0]
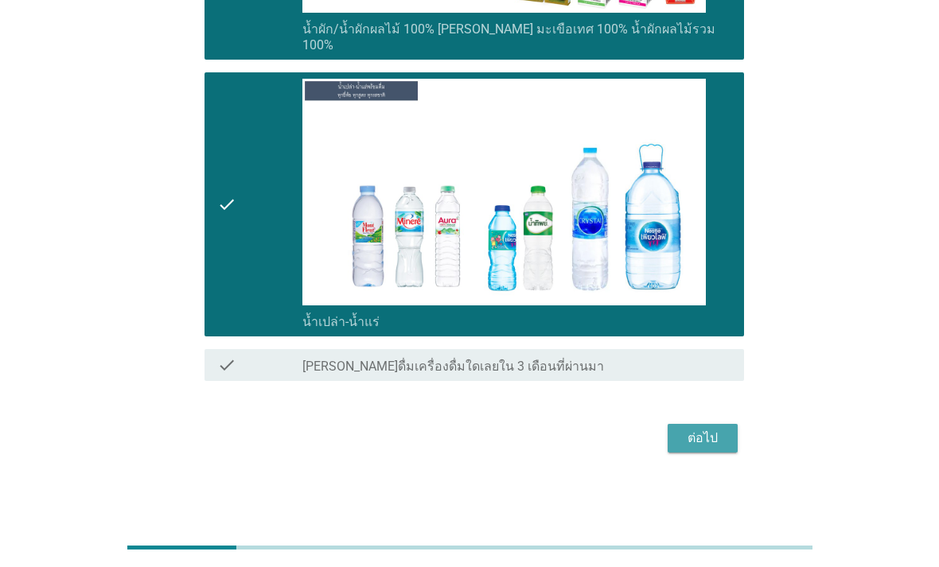
click at [725, 448] on div "ต่อไป" at bounding box center [702, 438] width 45 height 19
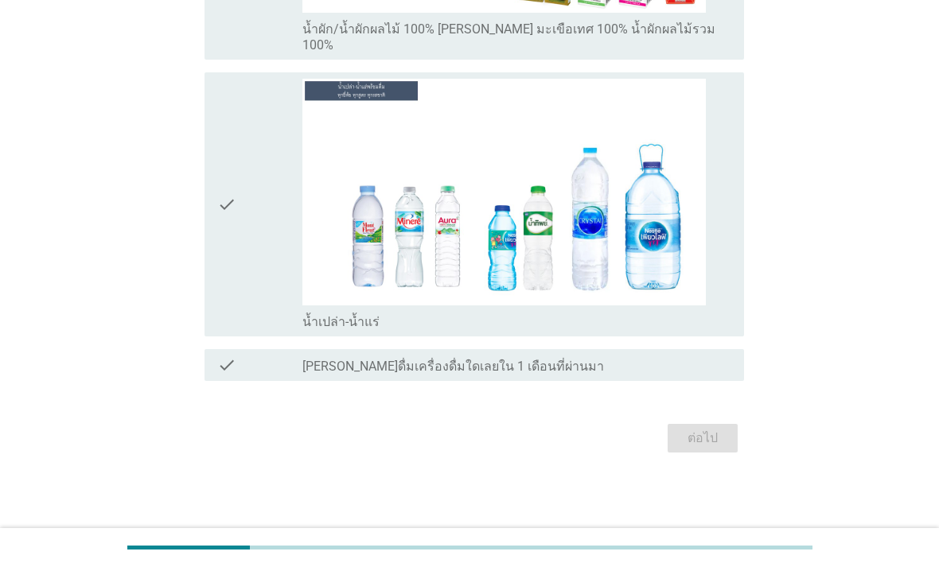
scroll to position [0, 0]
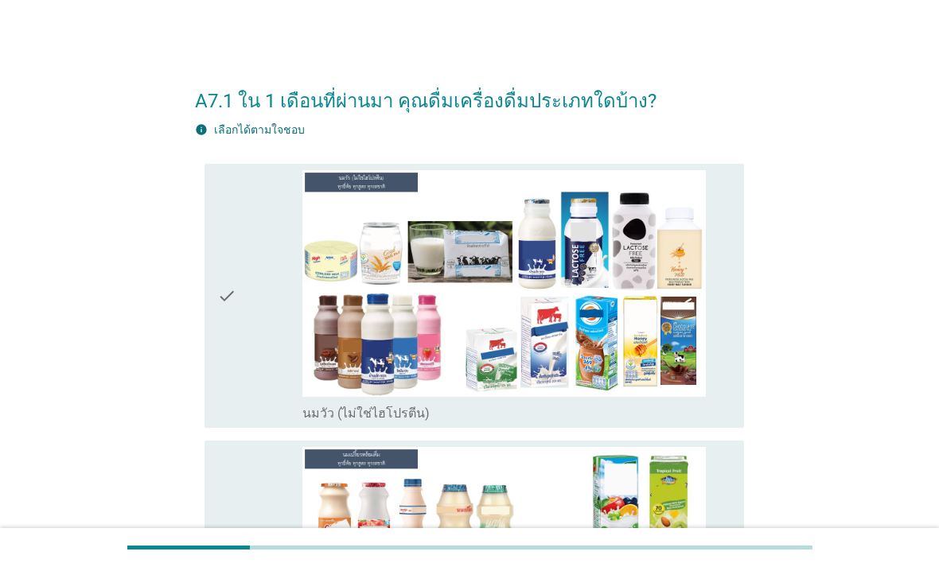
click at [704, 428] on div "check check_box_outline_blank นมวัว (ไม่ใช่ไฮโปรตีน)" at bounding box center [474, 296] width 540 height 264
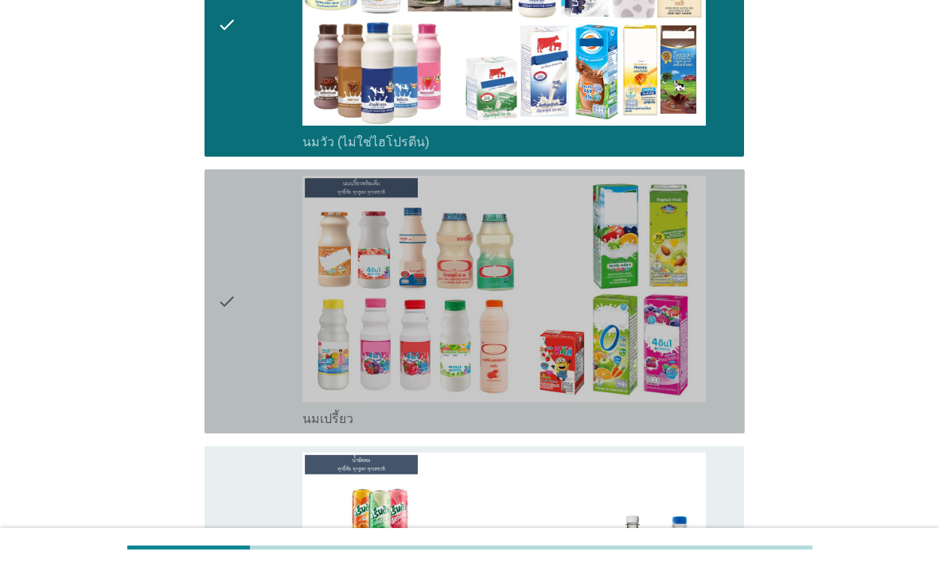
click at [729, 427] on div "check_box_outline_blank นมเปรี้ยว" at bounding box center [516, 417] width 429 height 19
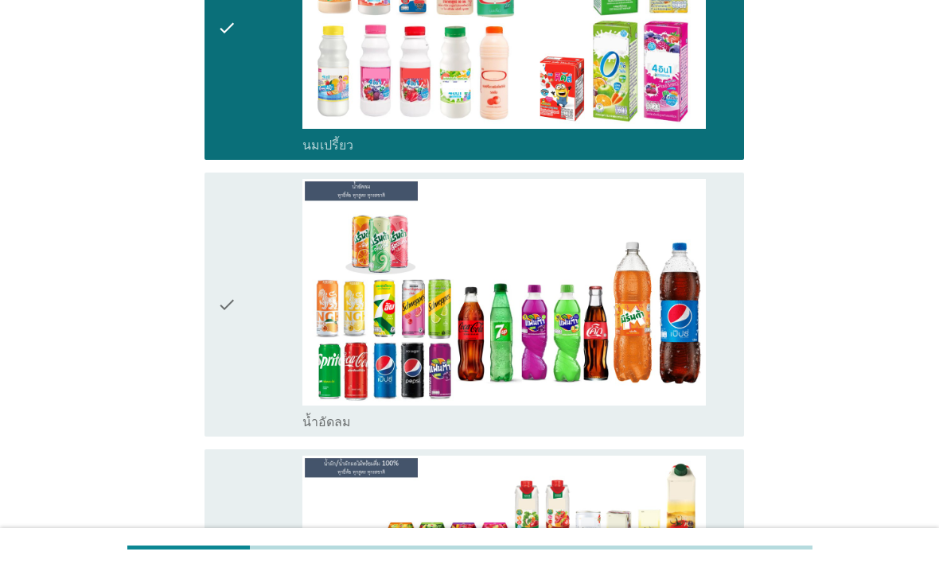
click at [729, 430] on div "check_box_outline_blank น้ำอัดลม" at bounding box center [516, 420] width 429 height 19
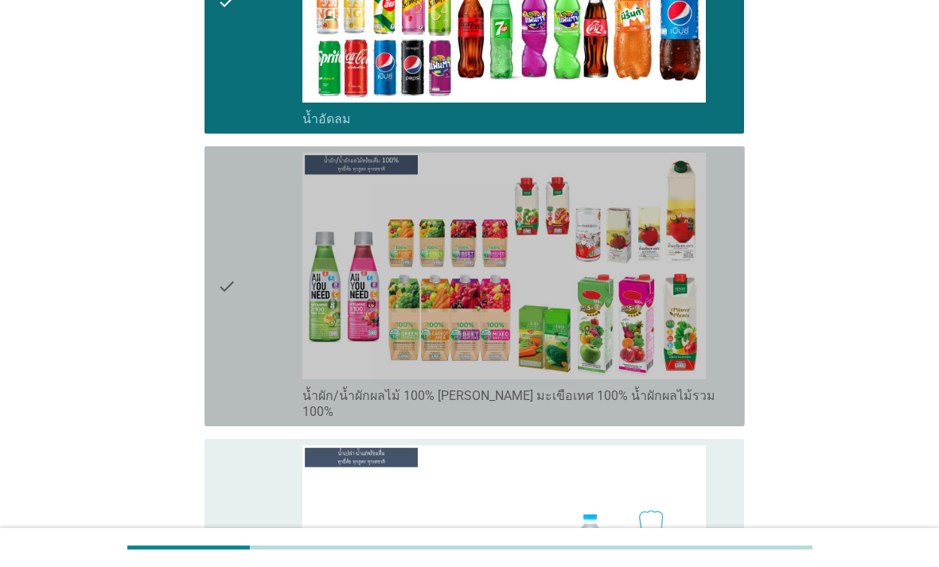
click at [729, 420] on div "check_box_outline_blank น้ำผัก/น้ำผักผลไม้ 100% [PERSON_NAME] มะเขือเทศ 100% น้…" at bounding box center [516, 402] width 429 height 35
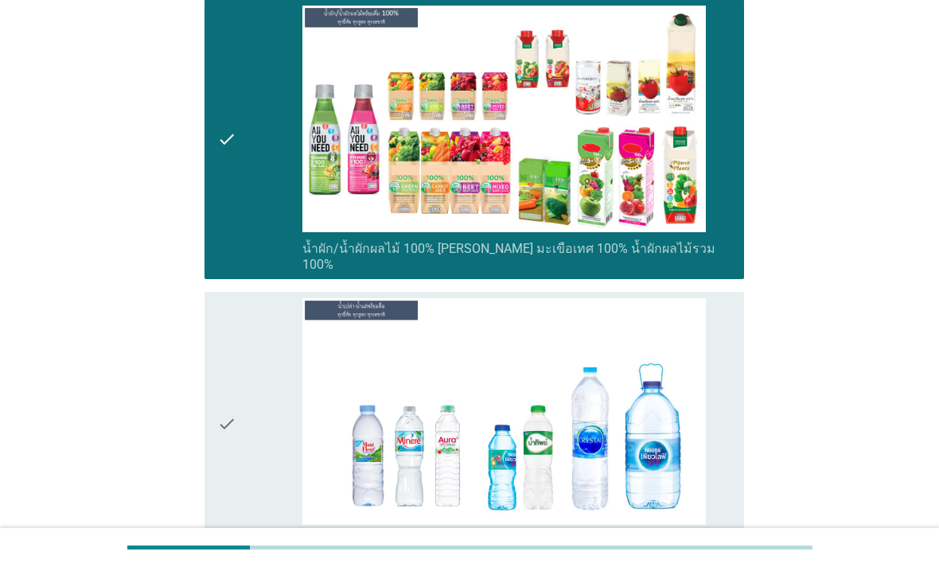
scroll to position [997, 0]
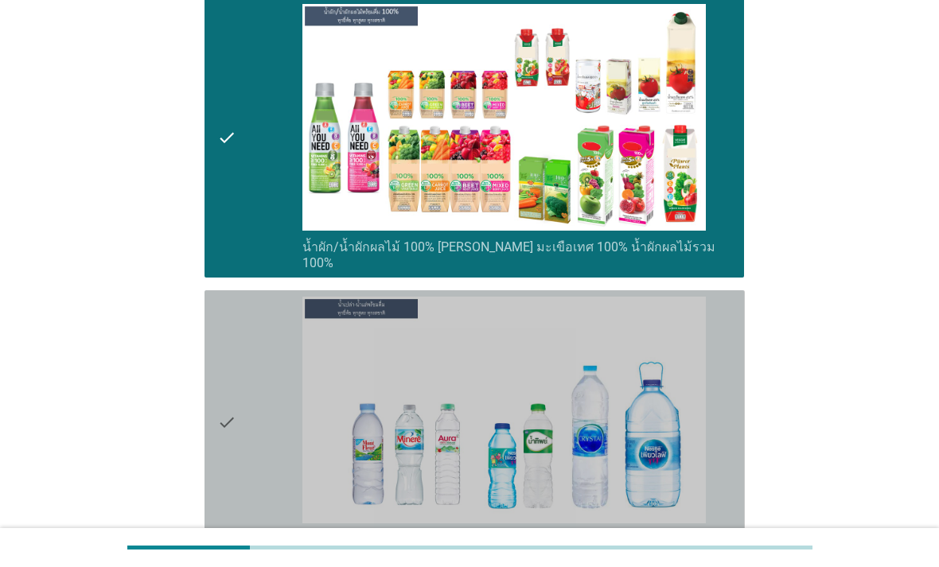
click at [730, 543] on div "check_box_outline_blank น้ำเปล่า-น้ำแร่" at bounding box center [516, 422] width 429 height 251
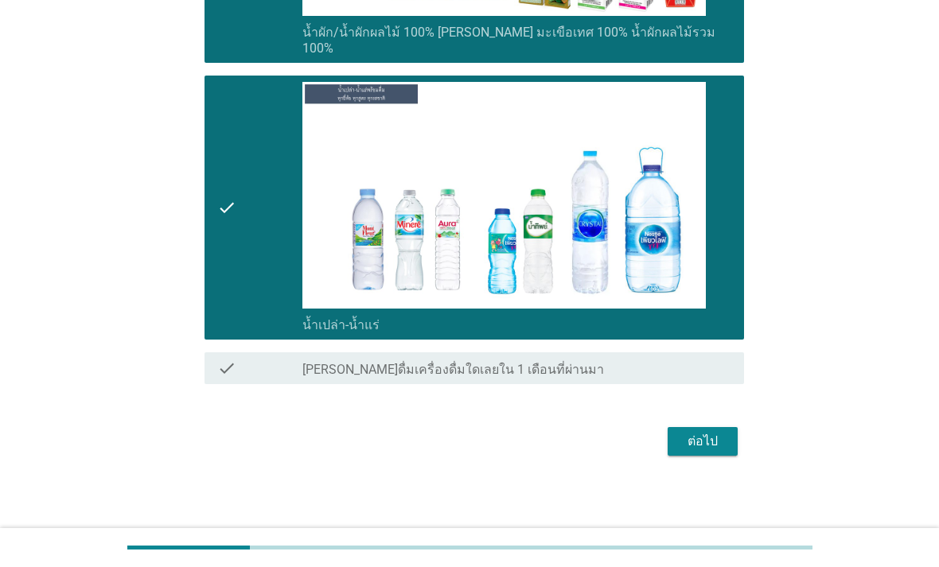
scroll to position [1219, 0]
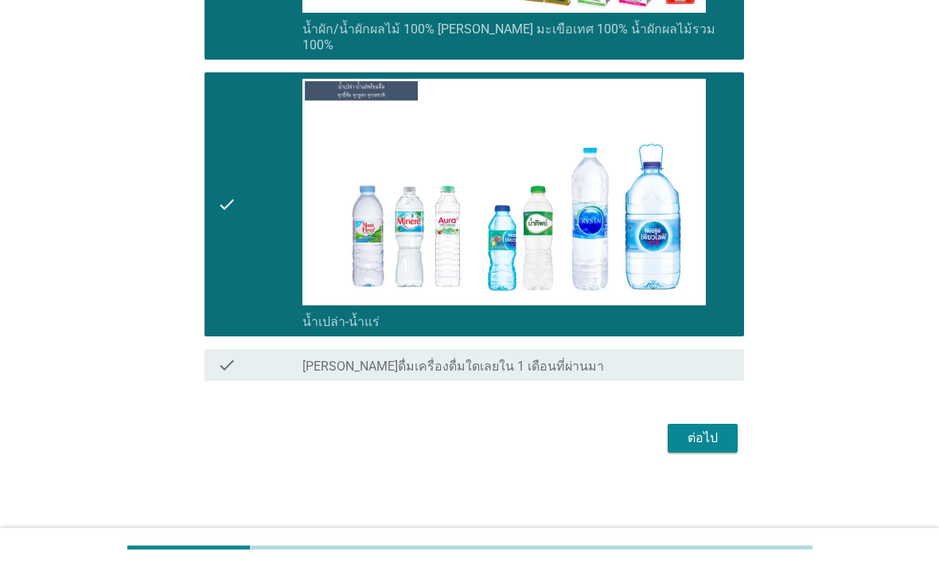
click at [722, 448] on div "ต่อไป" at bounding box center [702, 438] width 45 height 19
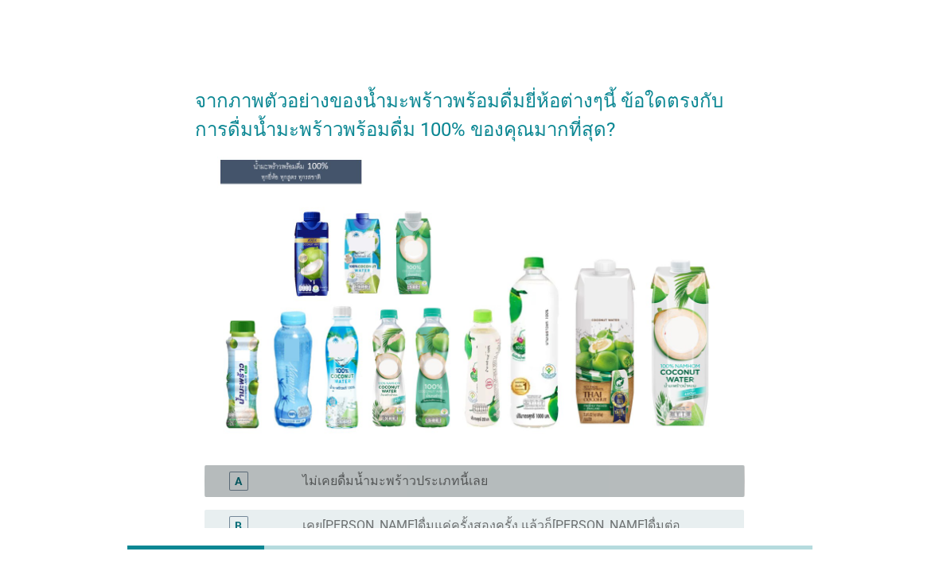
click at [716, 489] on div "radio_button_unchecked ไม่เคยดื่มน้ำมะพร้าวประเภทนี้เลย" at bounding box center [510, 481] width 416 height 16
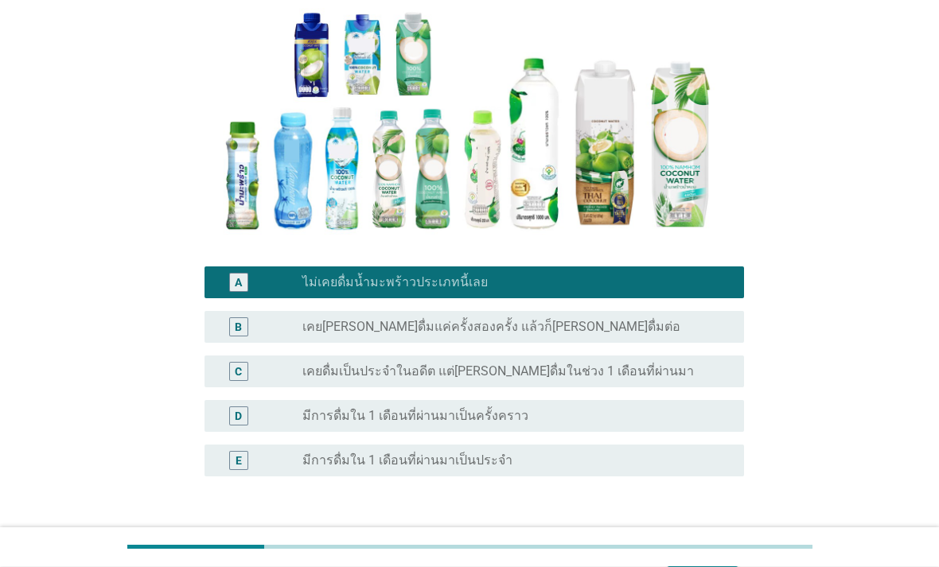
scroll to position [199, 0]
click at [725, 566] on button "ต่อไป" at bounding box center [702, 553] width 70 height 29
